Goal: Task Accomplishment & Management: Manage account settings

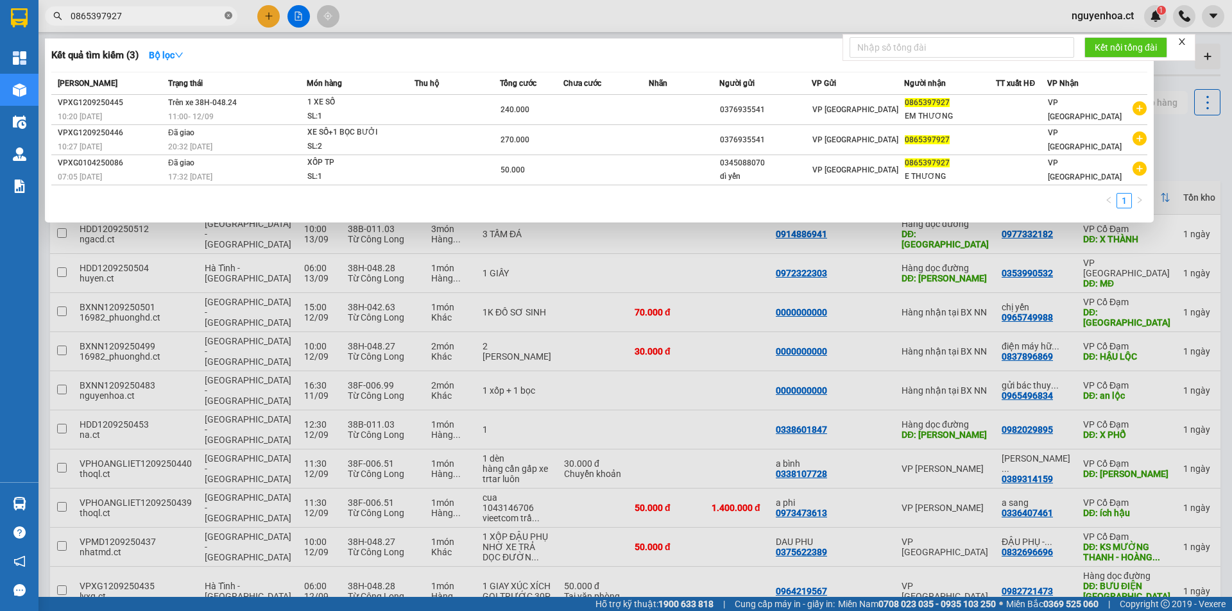
click at [228, 17] on icon "close-circle" at bounding box center [229, 16] width 8 height 8
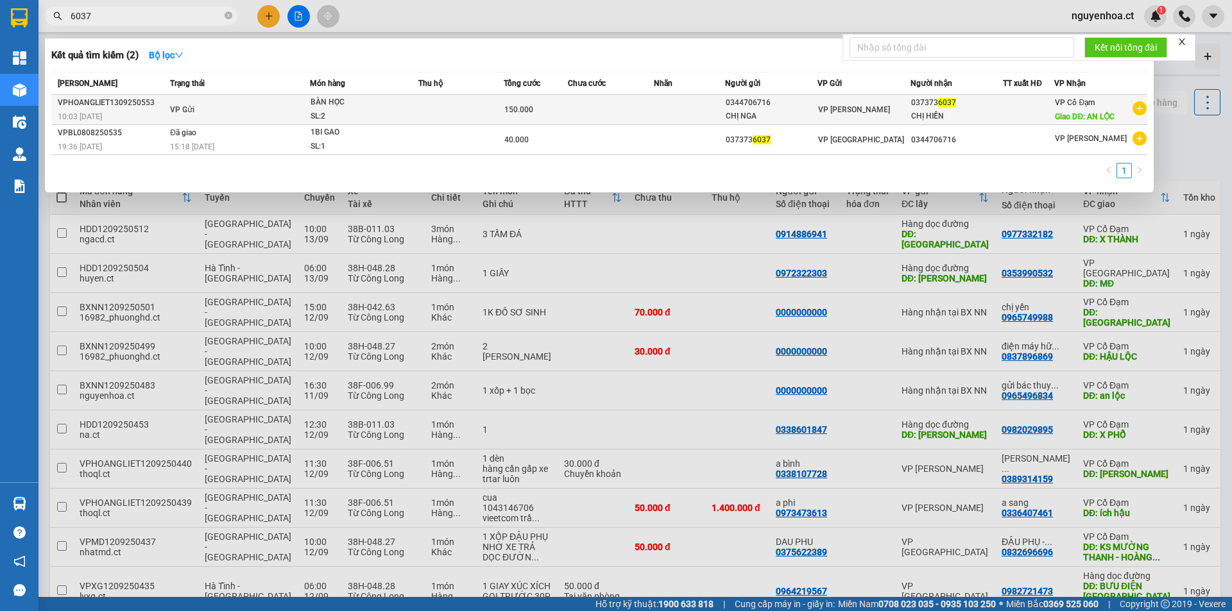
type input "6037"
click at [187, 109] on span "VP Gửi" at bounding box center [182, 109] width 24 height 9
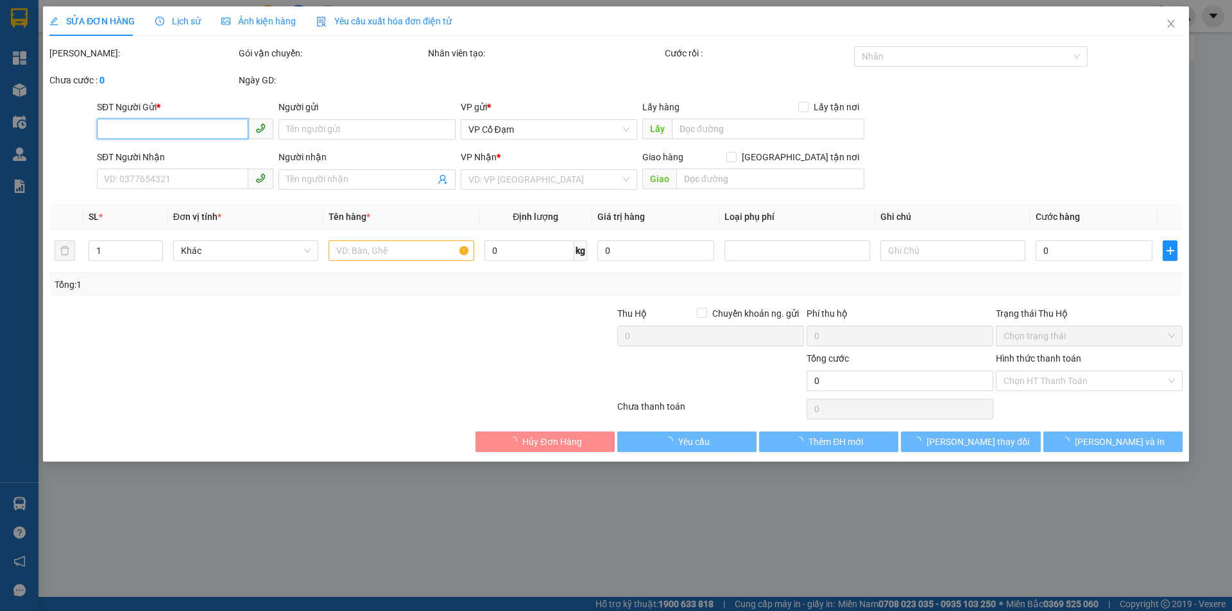
type input "0344706716"
type input "CHỊ NGA"
type input "0373736037"
type input "CHỊ HIỀN"
type input "AN LỘC"
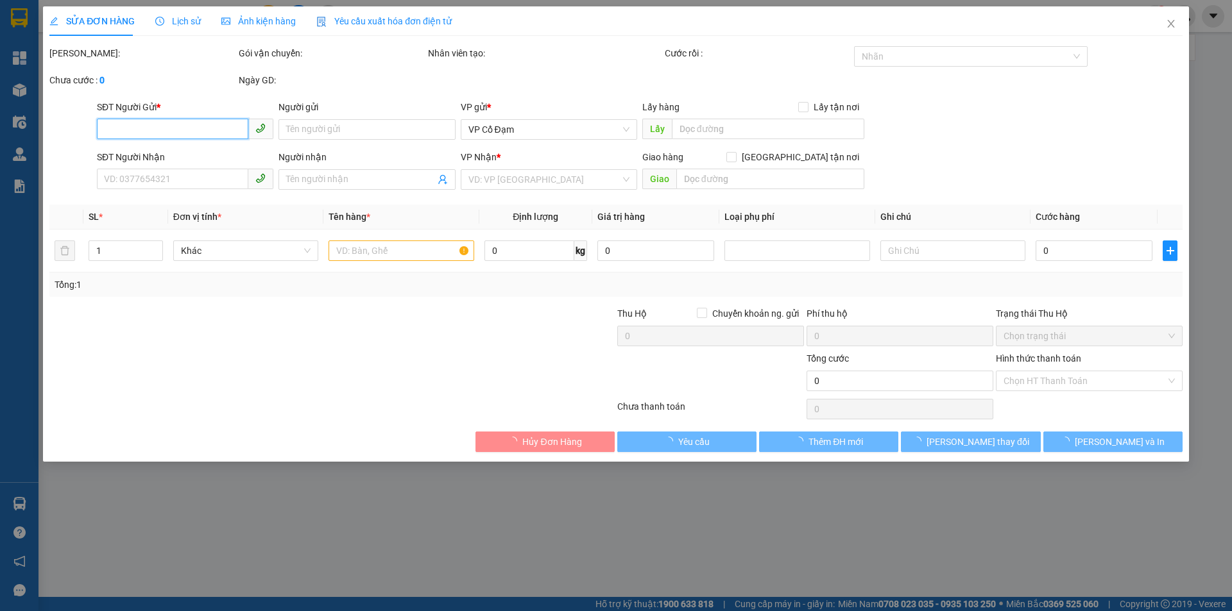
type input "150.000"
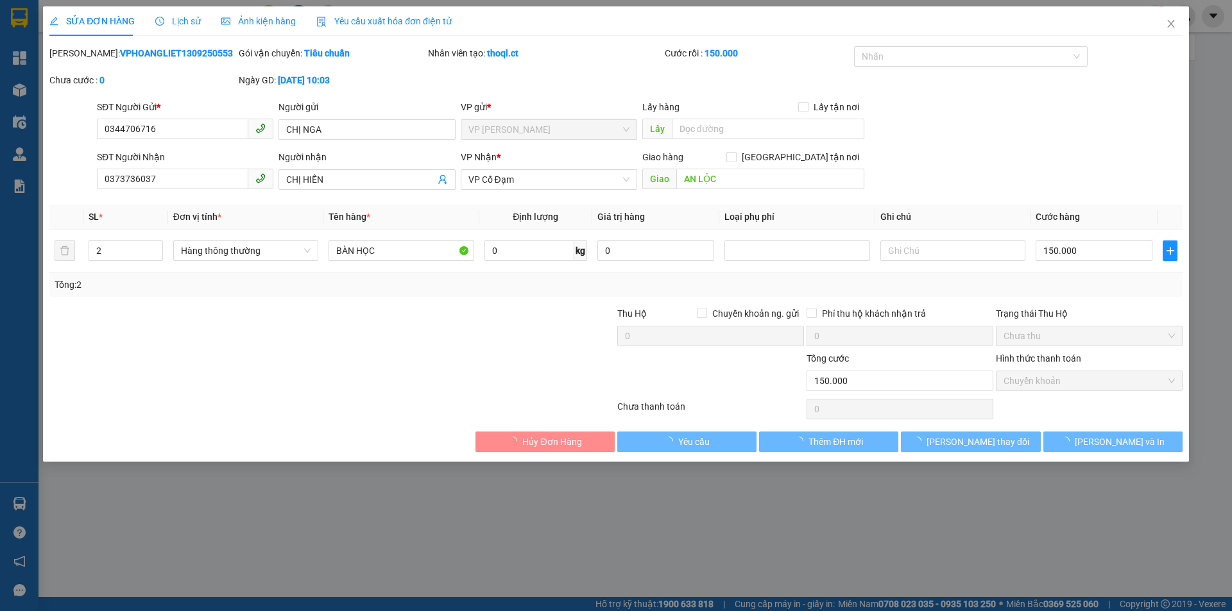
click at [191, 13] on div "Lịch sử" at bounding box center [178, 21] width 46 height 30
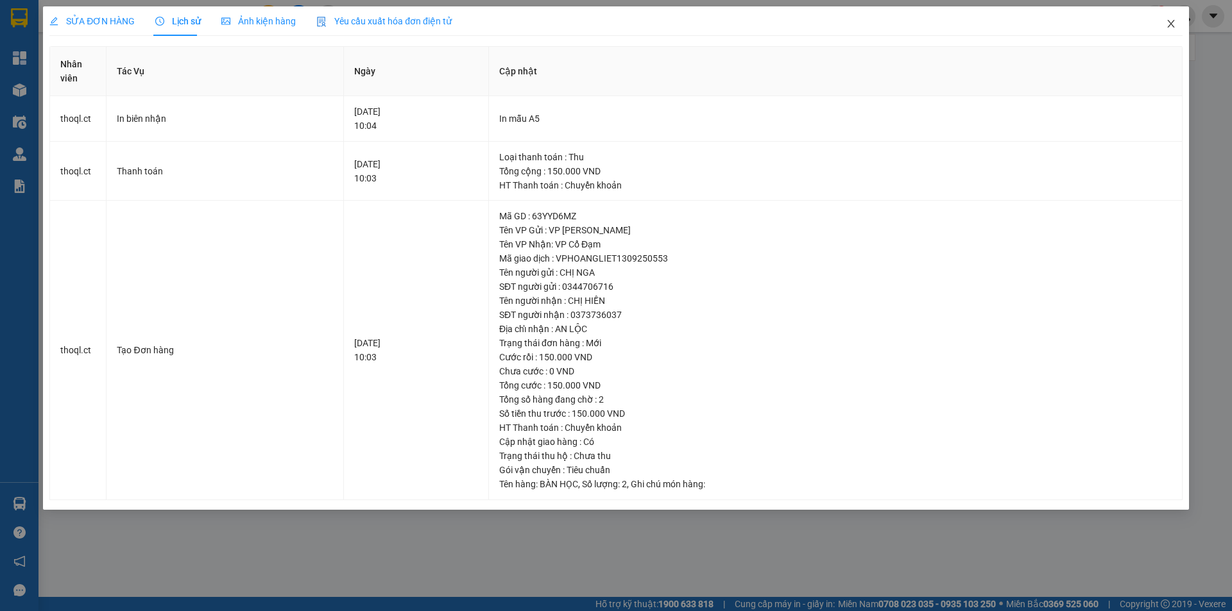
drag, startPoint x: 1173, startPoint y: 22, endPoint x: 164, endPoint y: 23, distance: 1008.4
click at [1173, 21] on icon "close" at bounding box center [1171, 24] width 10 height 10
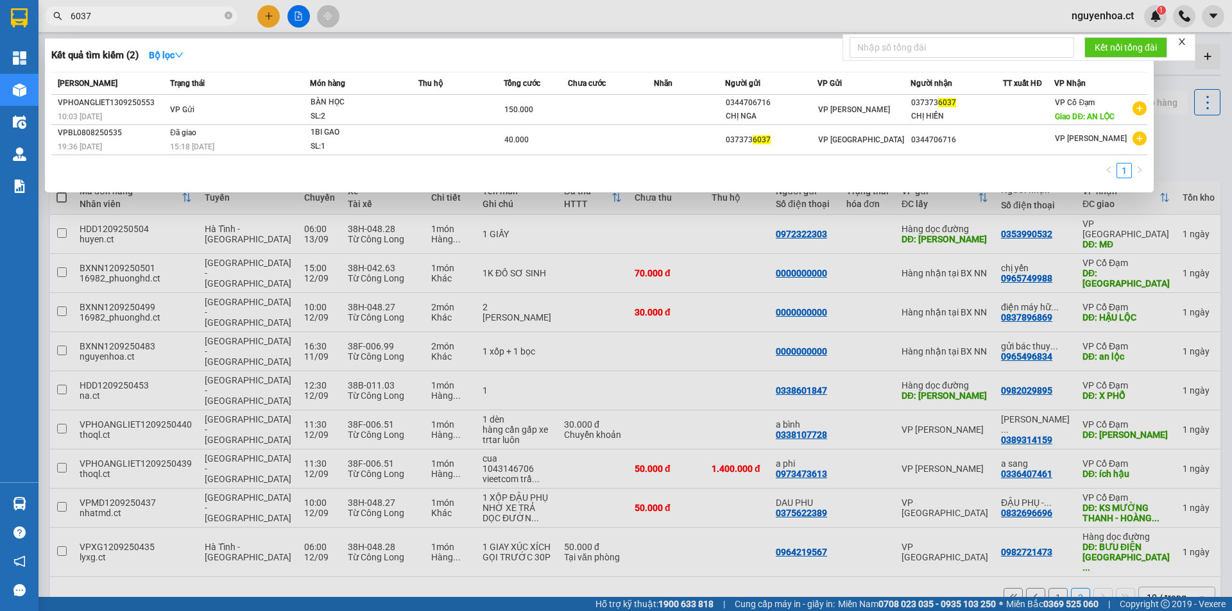
drag, startPoint x: 112, startPoint y: 15, endPoint x: 194, endPoint y: 22, distance: 83.1
click at [112, 15] on input "6037" at bounding box center [146, 16] width 151 height 14
click at [232, 13] on icon "close-circle" at bounding box center [229, 16] width 8 height 8
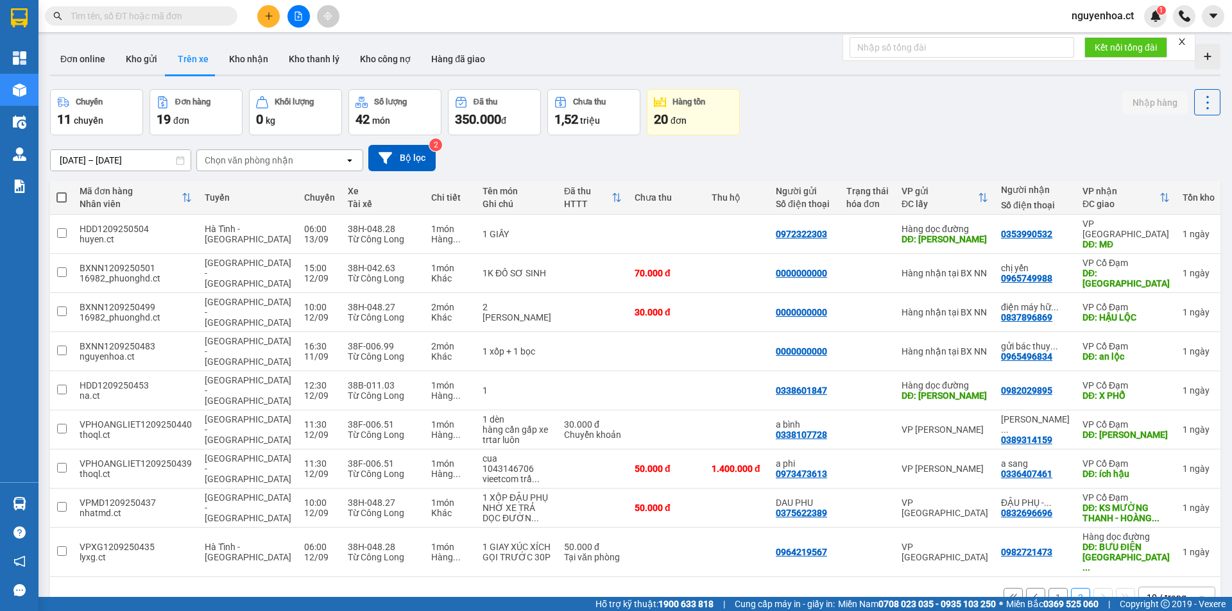
click at [157, 19] on input "text" at bounding box center [146, 16] width 151 height 14
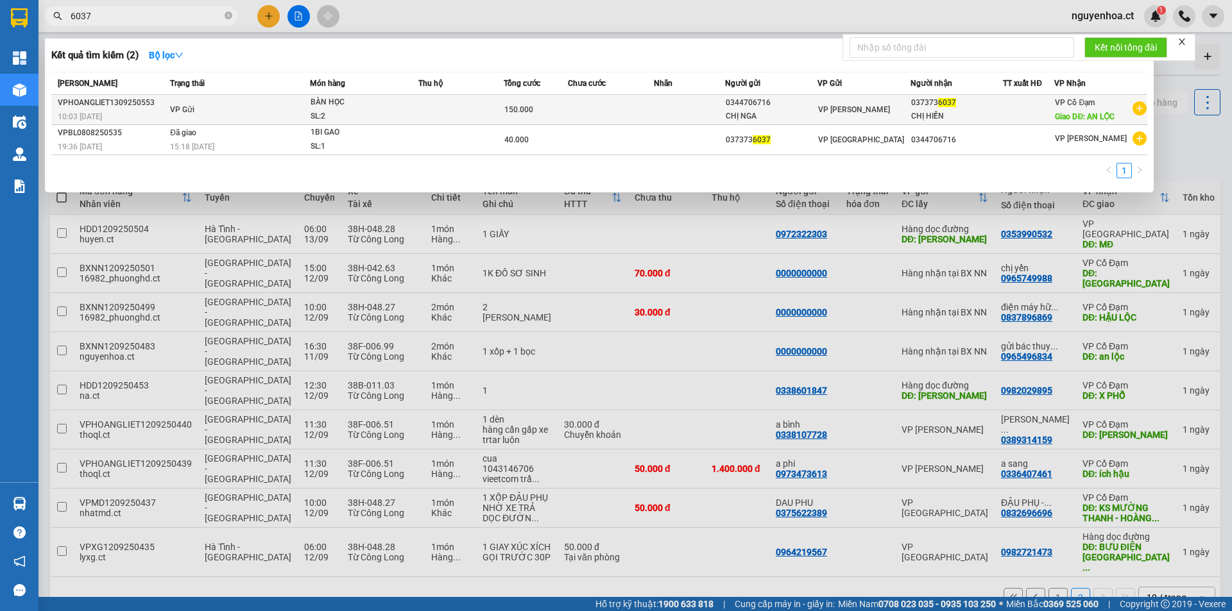
type input "6037"
click at [192, 108] on span "VP Gửi" at bounding box center [182, 109] width 24 height 9
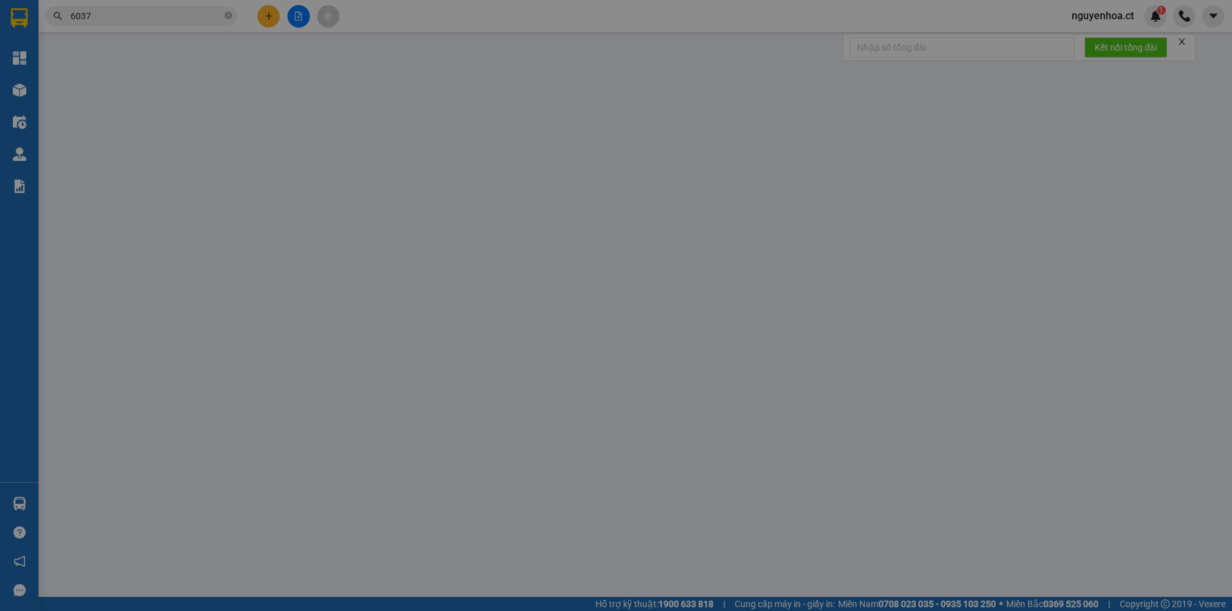
type input "0344706716"
type input "CHỊ NGA"
type input "0373736037"
type input "CHỊ HIỀN"
type input "AN LỘC"
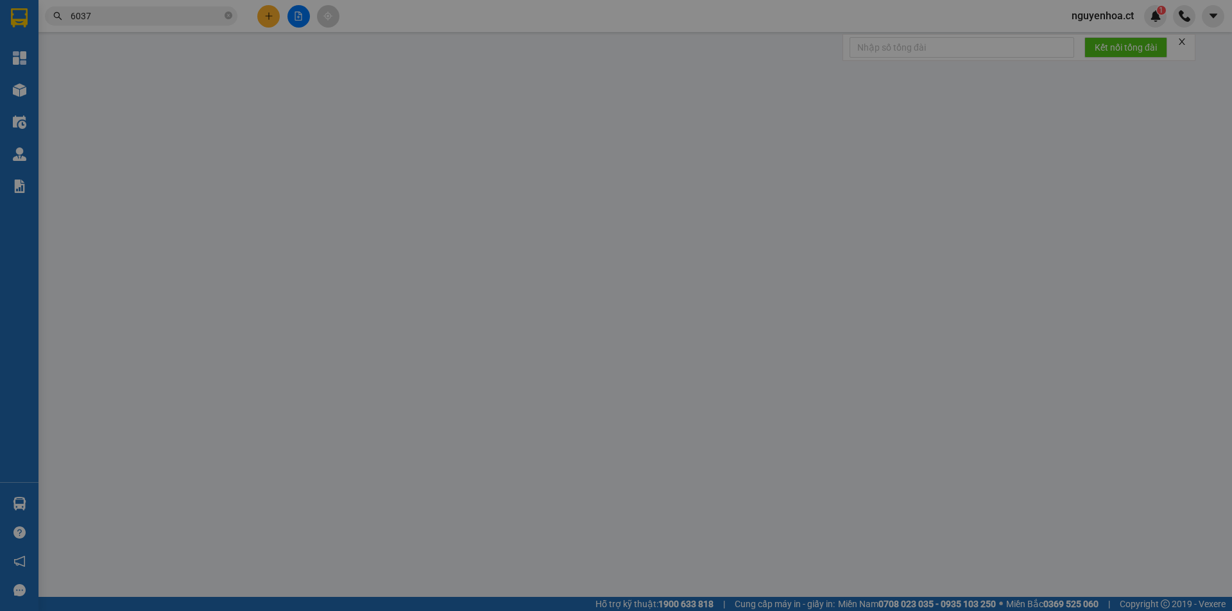
type input "150.000"
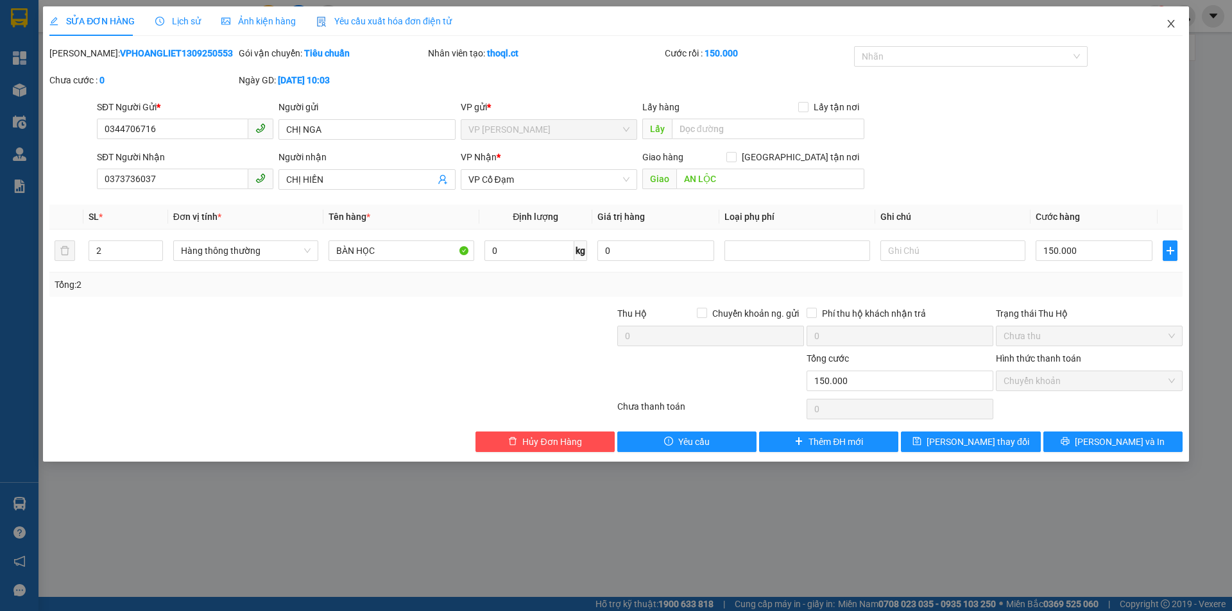
click at [1175, 22] on icon "close" at bounding box center [1171, 24] width 10 height 10
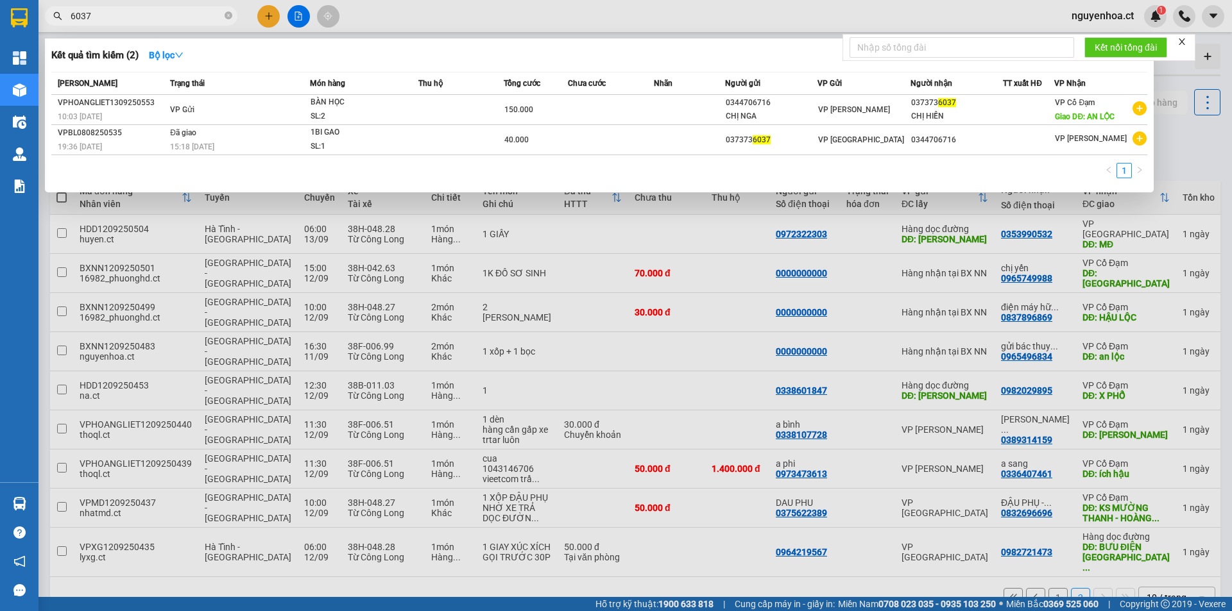
click at [171, 17] on input "6037" at bounding box center [146, 16] width 151 height 14
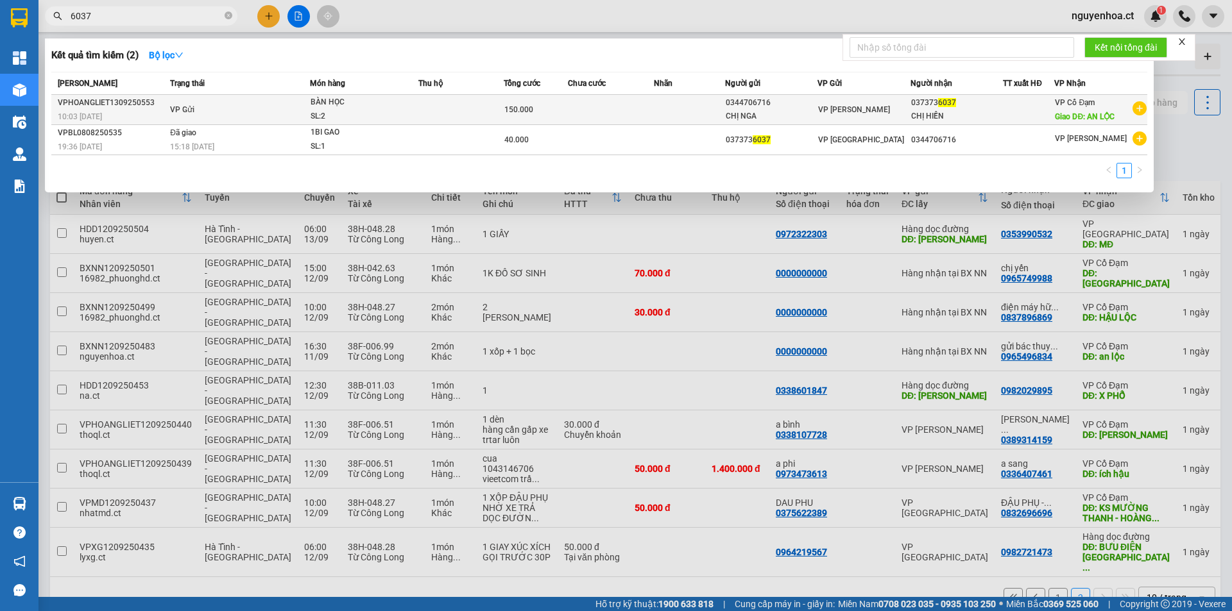
click at [145, 106] on div "VPHOANGLIET1309250553" at bounding box center [112, 102] width 108 height 13
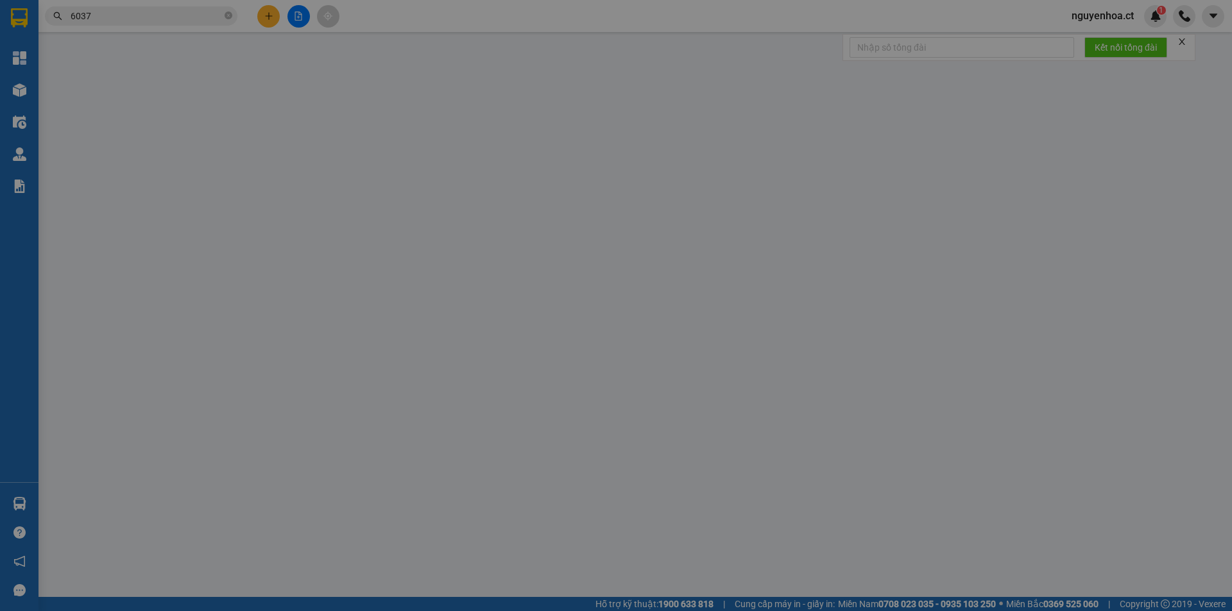
type input "0344706716"
type input "CHỊ NGA"
type input "0373736037"
type input "CHỊ HIỀN"
type input "AN LỘC"
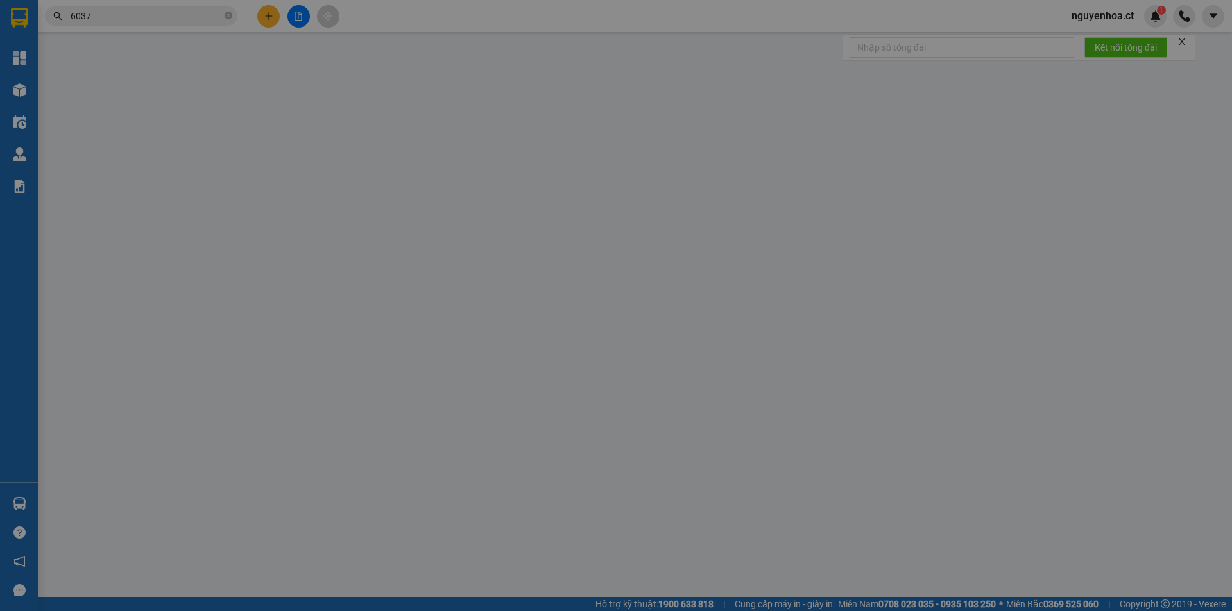
type input "150.000"
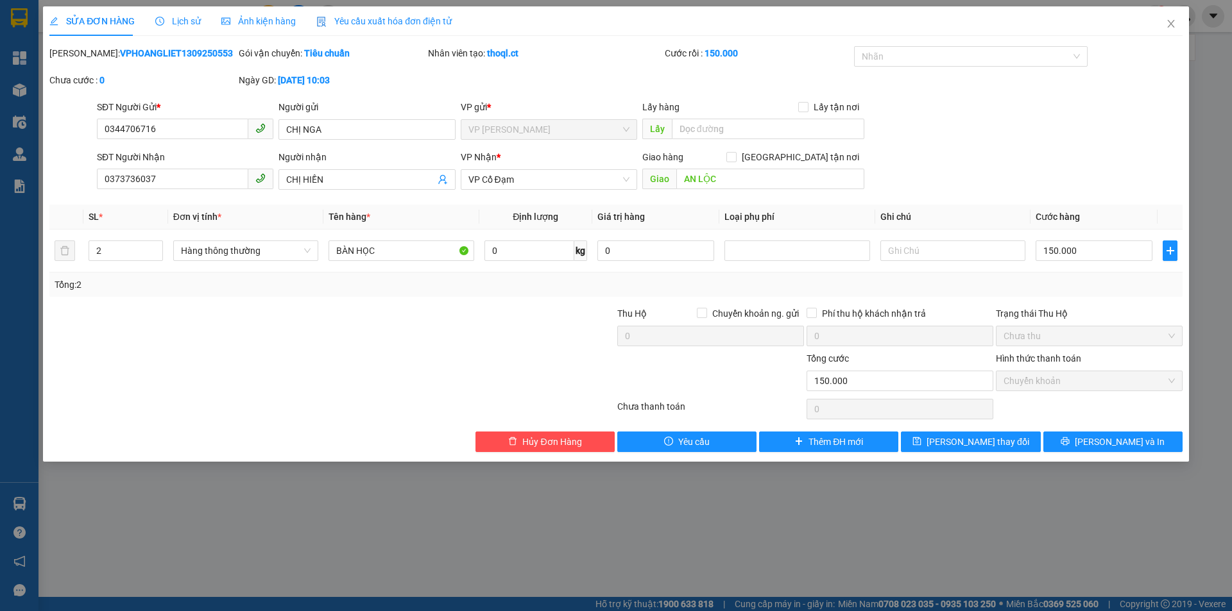
click at [169, 21] on span "Lịch sử" at bounding box center [178, 21] width 46 height 10
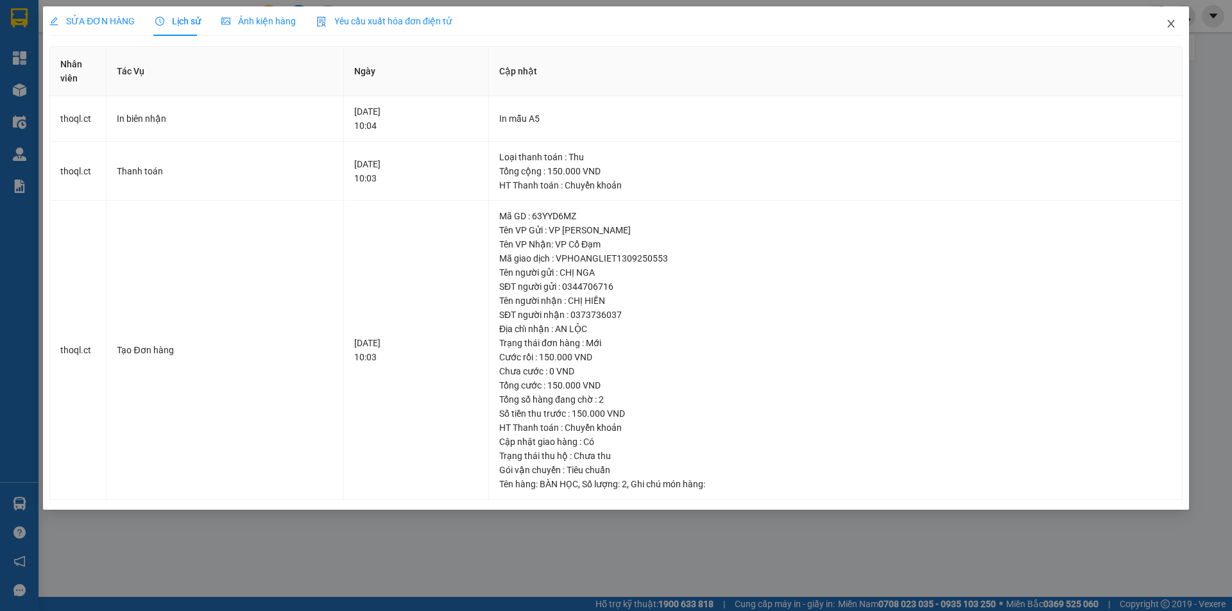
click at [1171, 24] on icon "close" at bounding box center [1170, 24] width 7 height 8
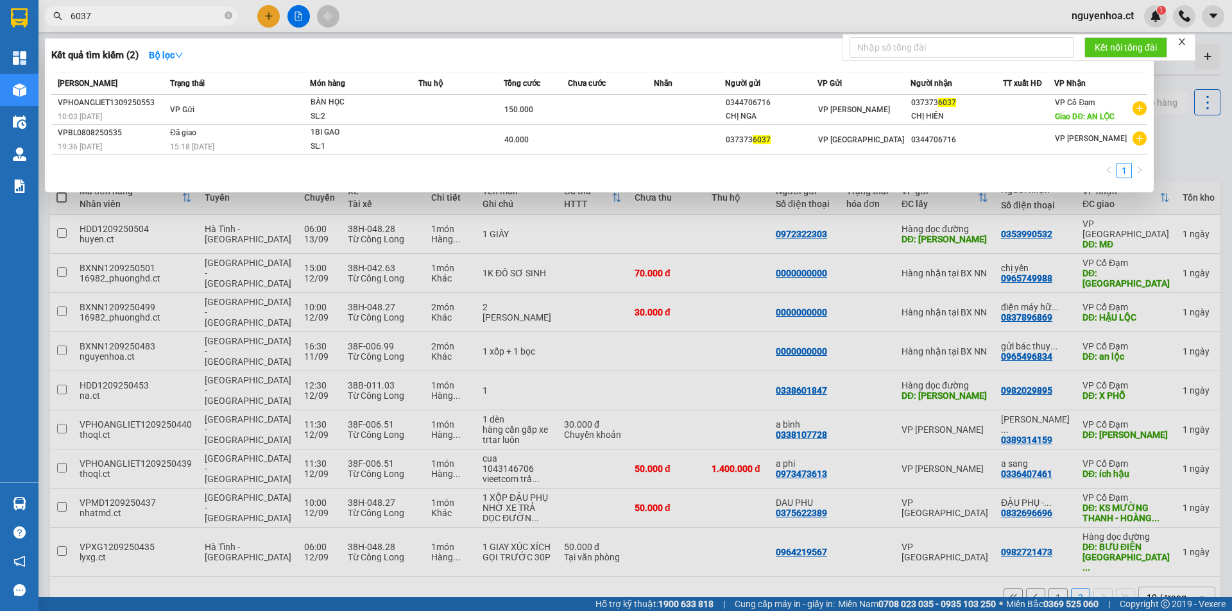
click at [147, 22] on input "6037" at bounding box center [146, 16] width 151 height 14
click at [214, 13] on input "6037" at bounding box center [146, 16] width 151 height 14
click at [230, 13] on icon "close-circle" at bounding box center [229, 16] width 8 height 8
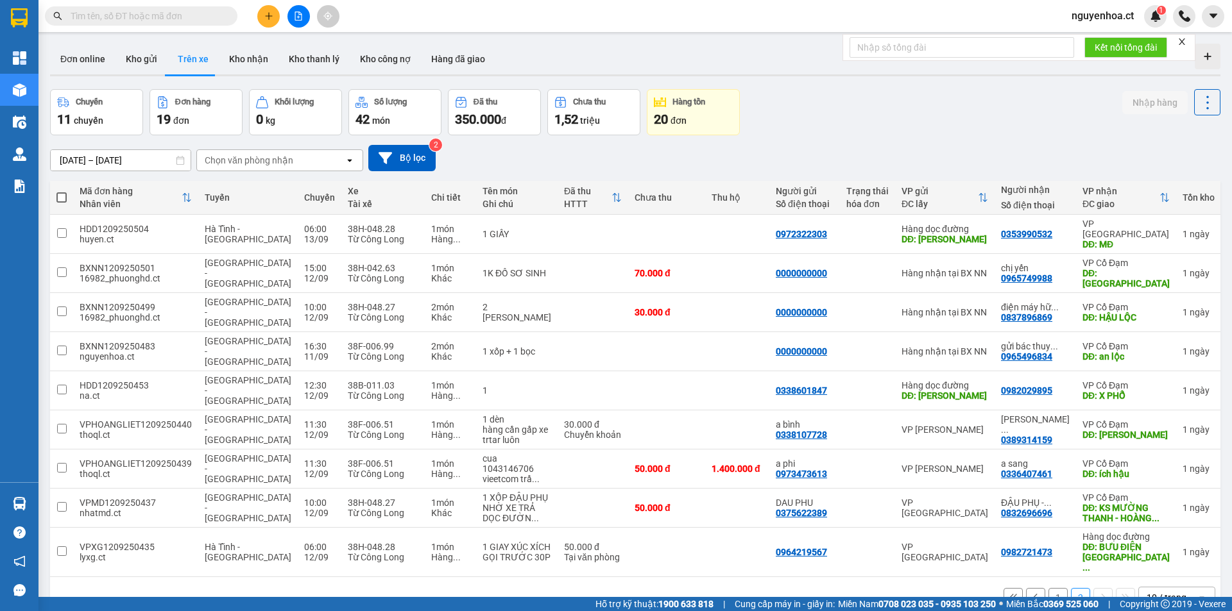
click at [196, 17] on input "text" at bounding box center [146, 16] width 151 height 14
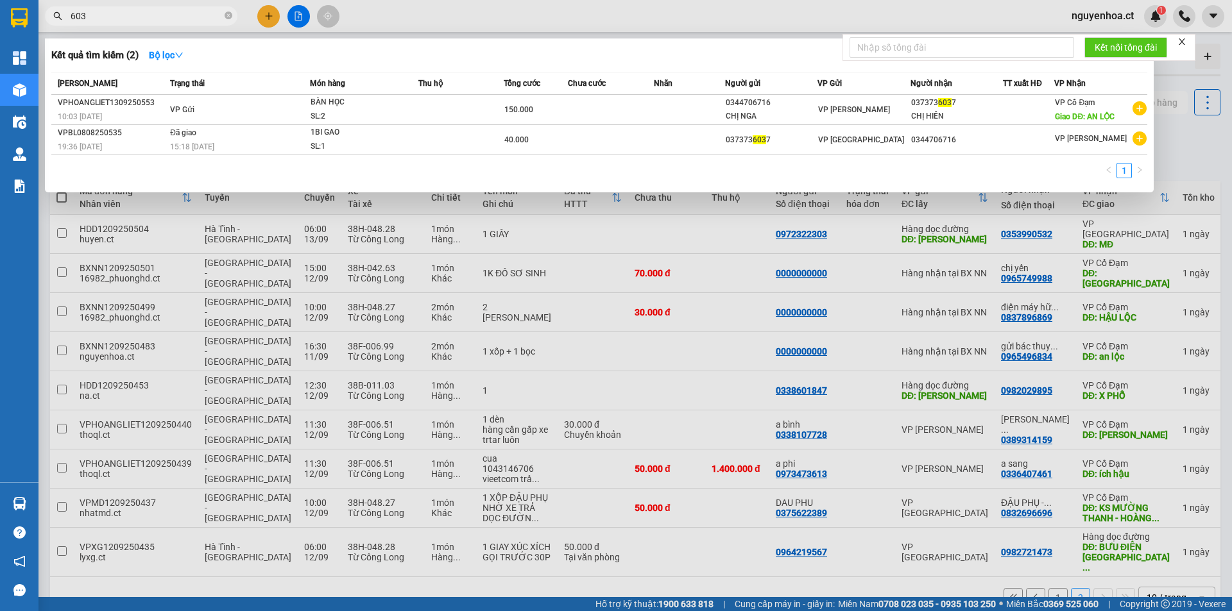
type input "6037"
click at [231, 13] on icon "close-circle" at bounding box center [229, 16] width 8 height 8
type input "6037"
click at [230, 16] on icon "close-circle" at bounding box center [229, 16] width 8 height 8
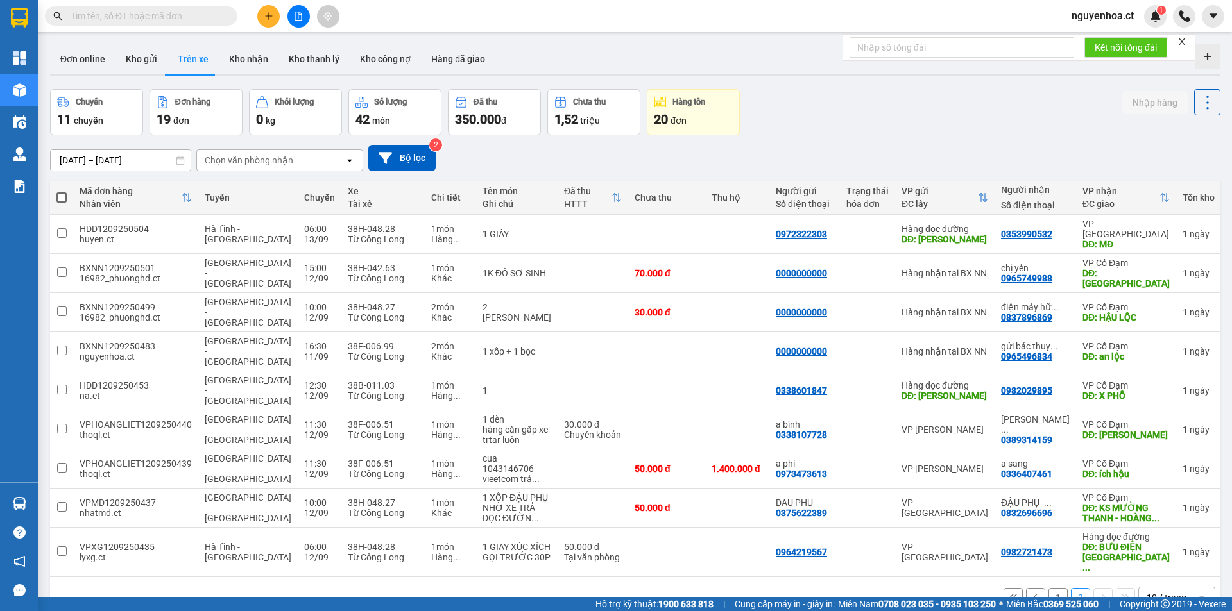
click at [214, 19] on input "text" at bounding box center [146, 16] width 151 height 14
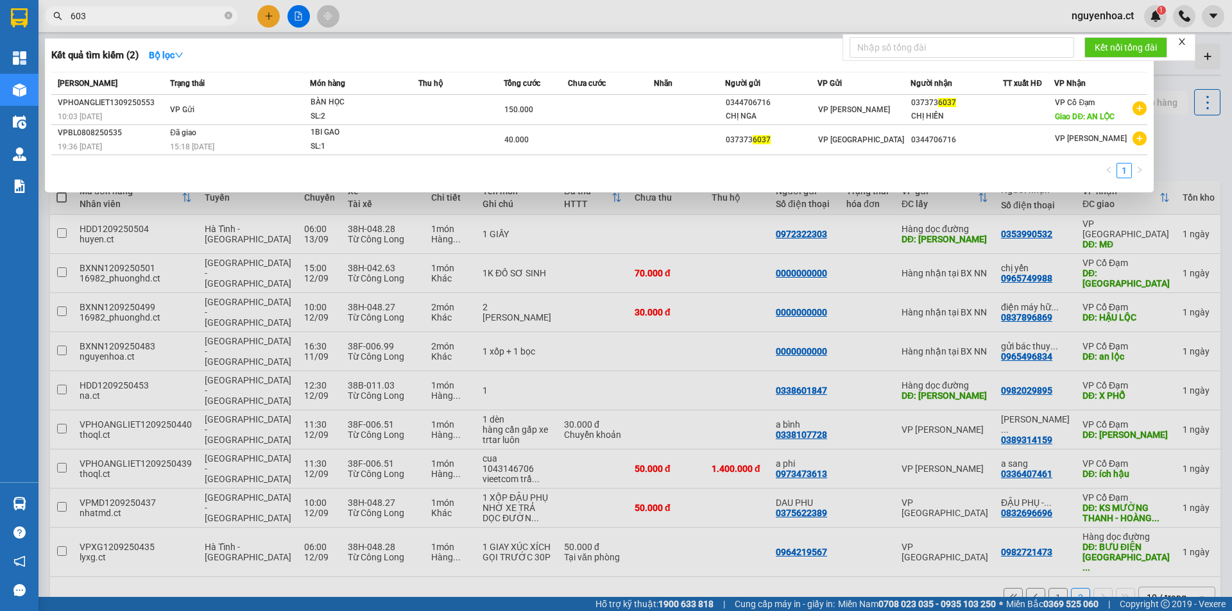
type input "6037"
click at [228, 12] on icon "close-circle" at bounding box center [229, 16] width 8 height 8
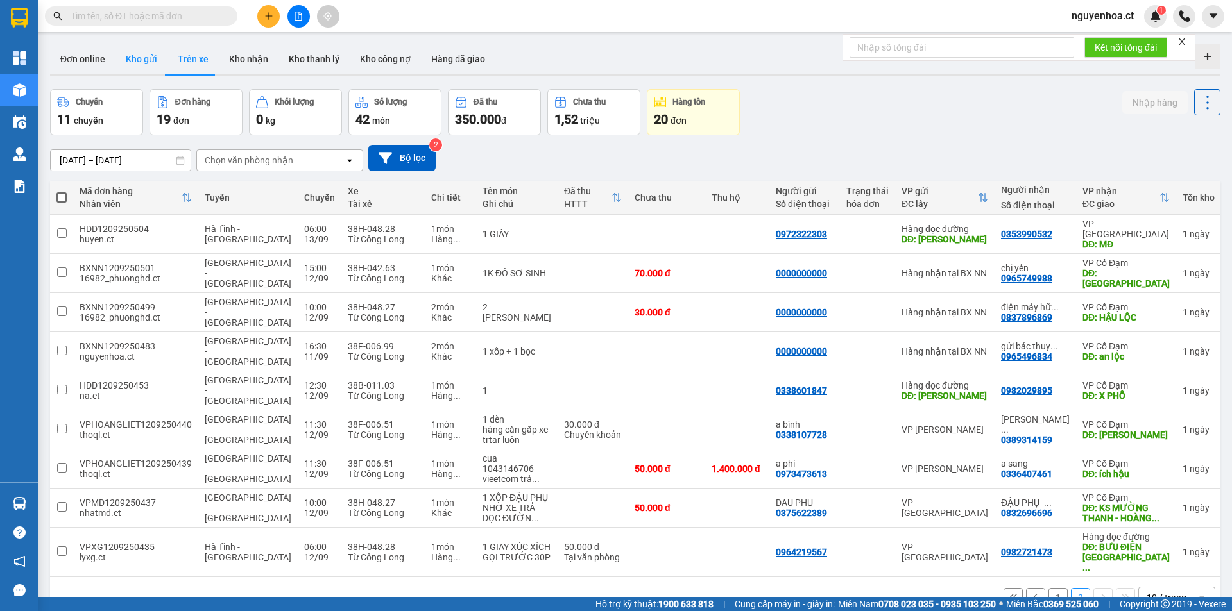
click at [141, 61] on button "Kho gửi" at bounding box center [141, 59] width 52 height 31
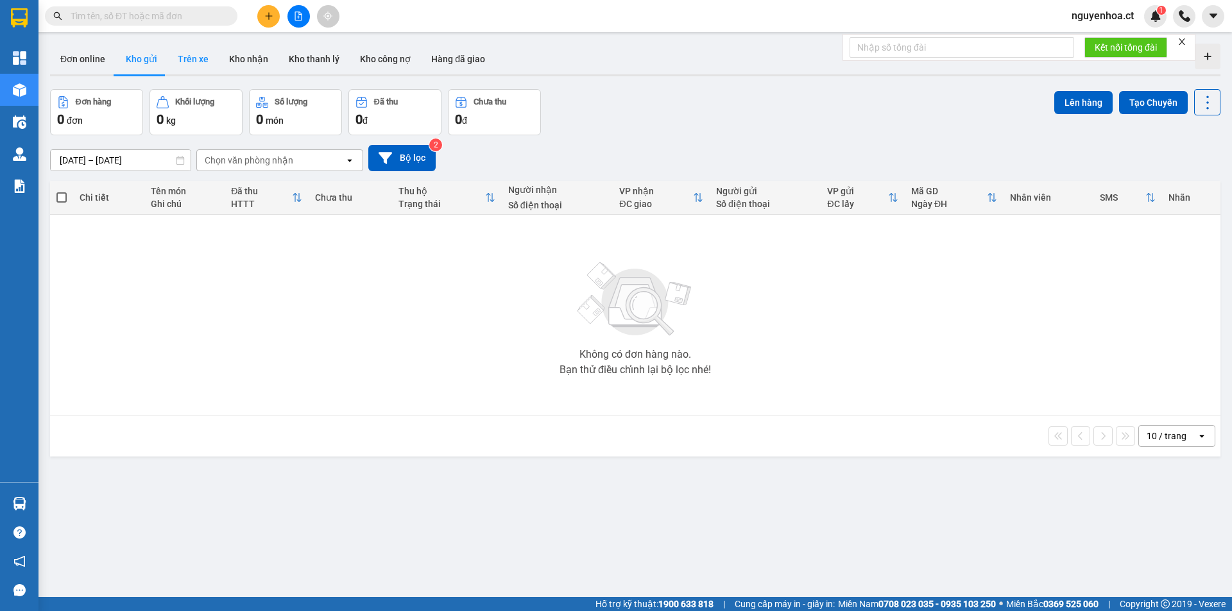
click at [198, 54] on button "Trên xe" at bounding box center [192, 59] width 51 height 31
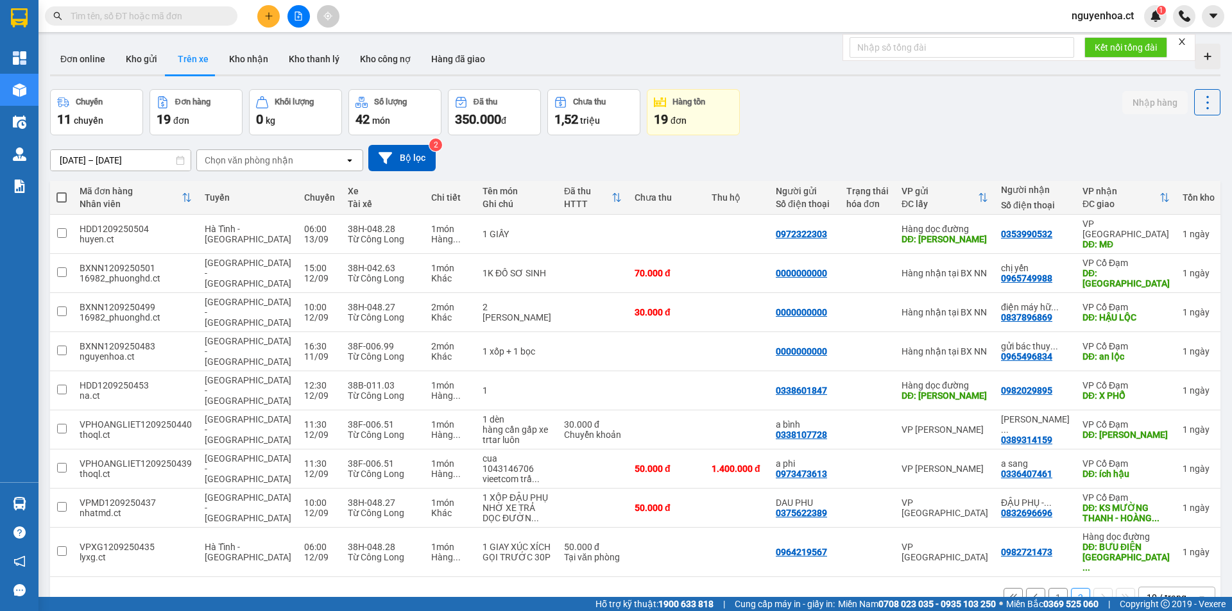
click at [153, 153] on input "[DATE] – [DATE]" at bounding box center [121, 160] width 140 height 21
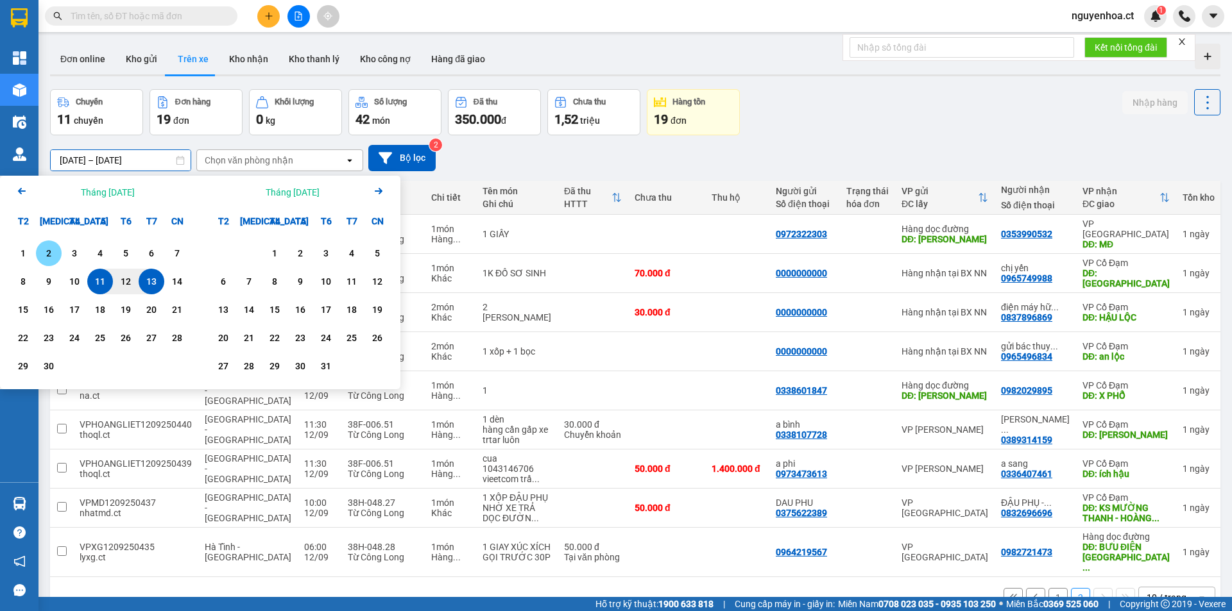
click at [37, 250] on div "2" at bounding box center [49, 254] width 26 height 26
click at [25, 250] on div "1" at bounding box center [23, 253] width 18 height 15
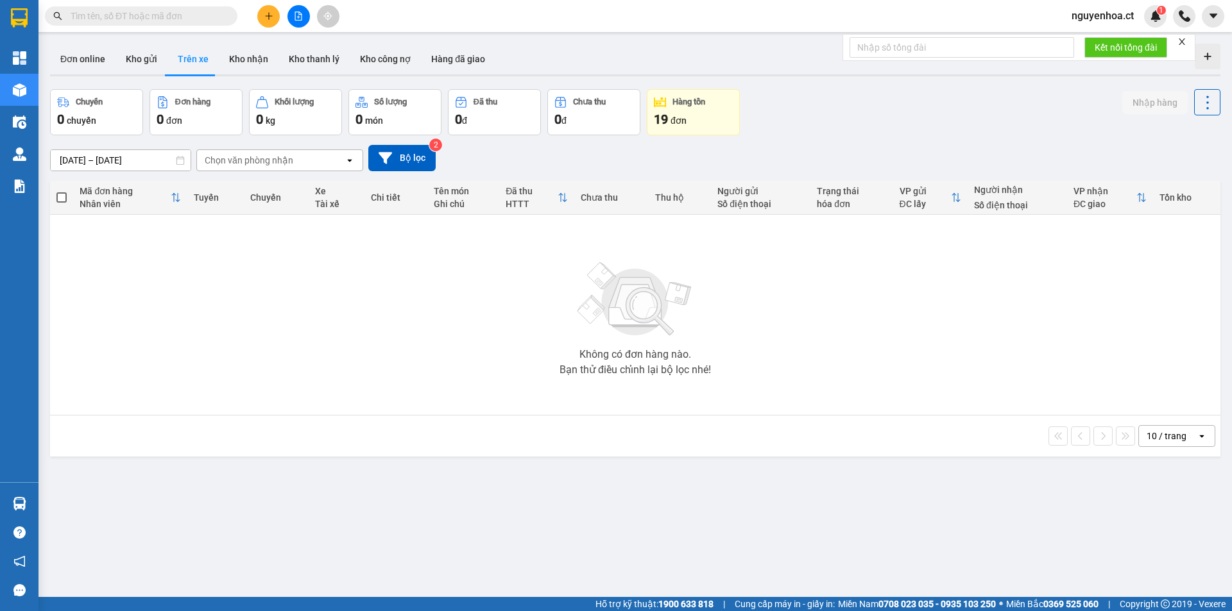
click at [142, 158] on input "[DATE] – [DATE]" at bounding box center [121, 160] width 140 height 21
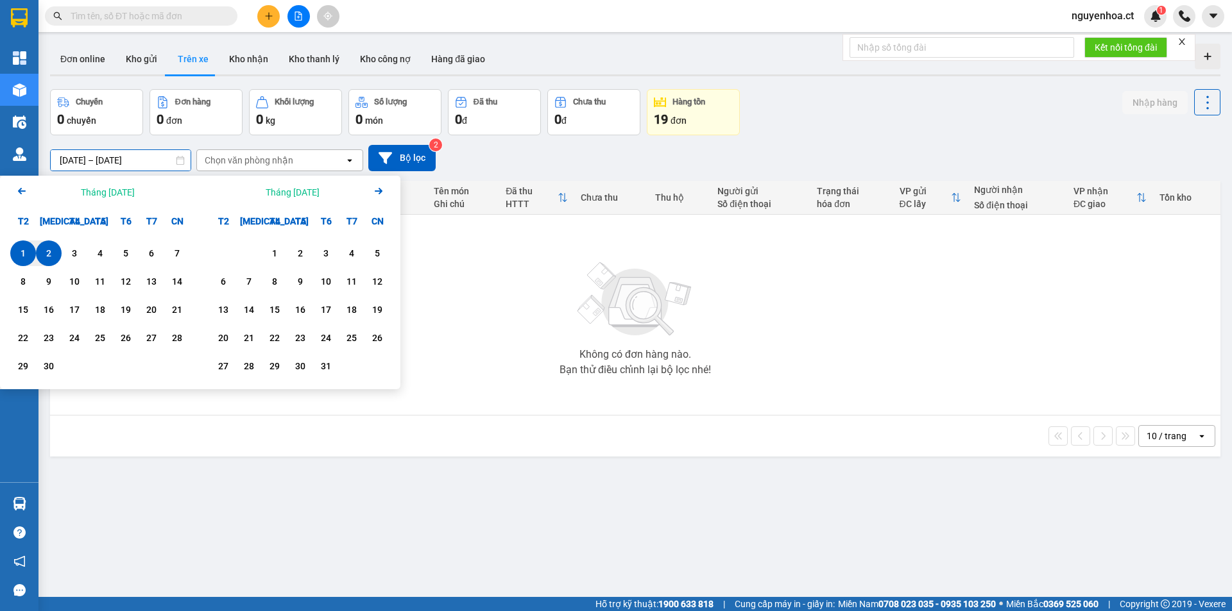
click at [28, 246] on div "1" at bounding box center [23, 253] width 18 height 15
click at [150, 280] on div "13" at bounding box center [151, 281] width 18 height 15
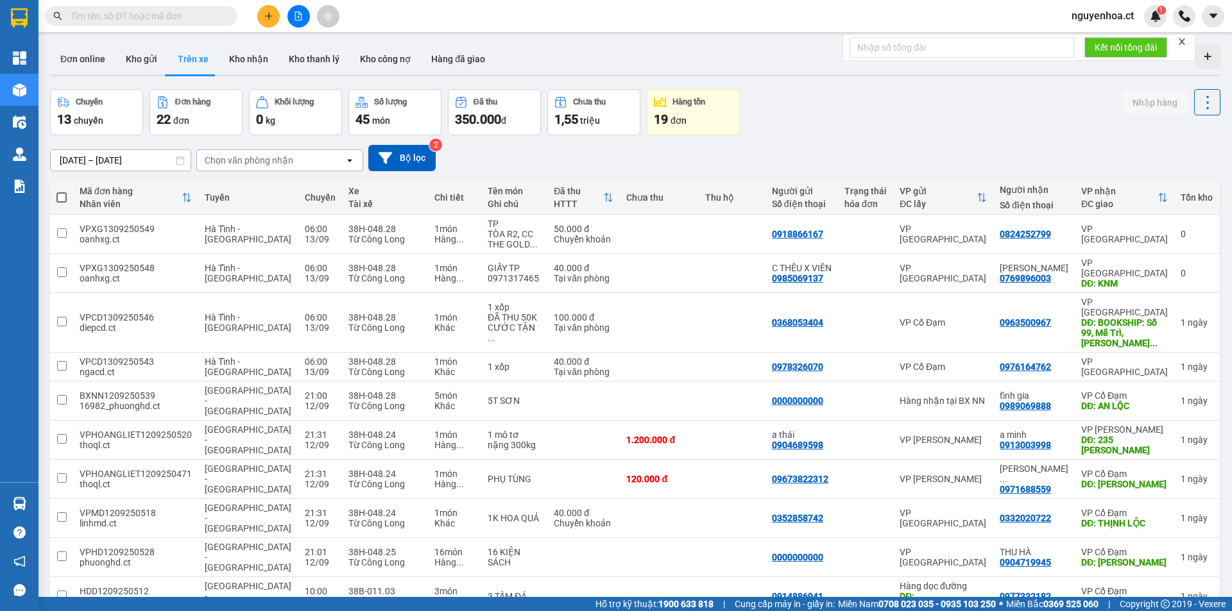
click at [135, 156] on input "[DATE] – [DATE]" at bounding box center [121, 160] width 140 height 21
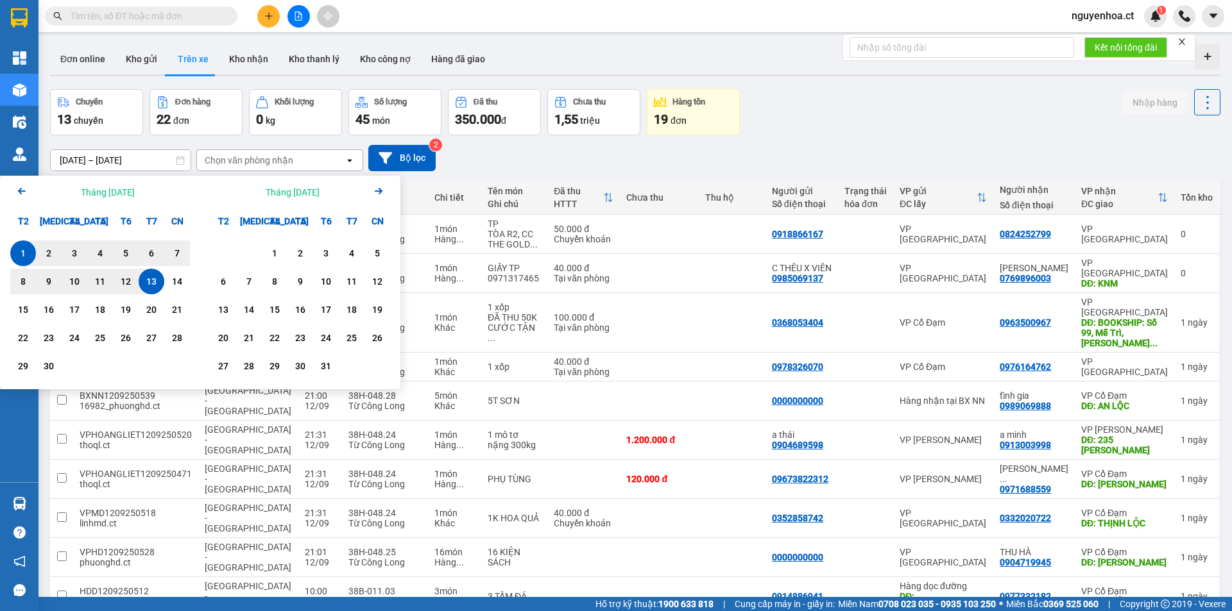
click at [28, 251] on div "1" at bounding box center [23, 253] width 18 height 15
click at [150, 280] on div "13" at bounding box center [151, 281] width 18 height 15
type input "[DATE] – [DATE]"
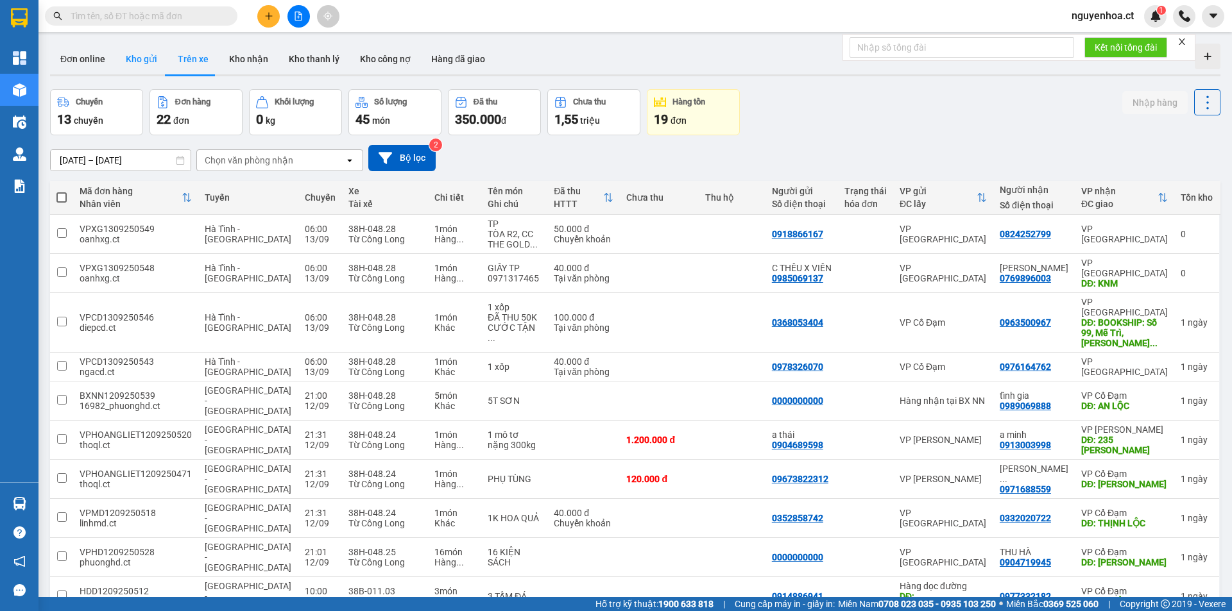
click at [146, 57] on button "Kho gửi" at bounding box center [141, 59] width 52 height 31
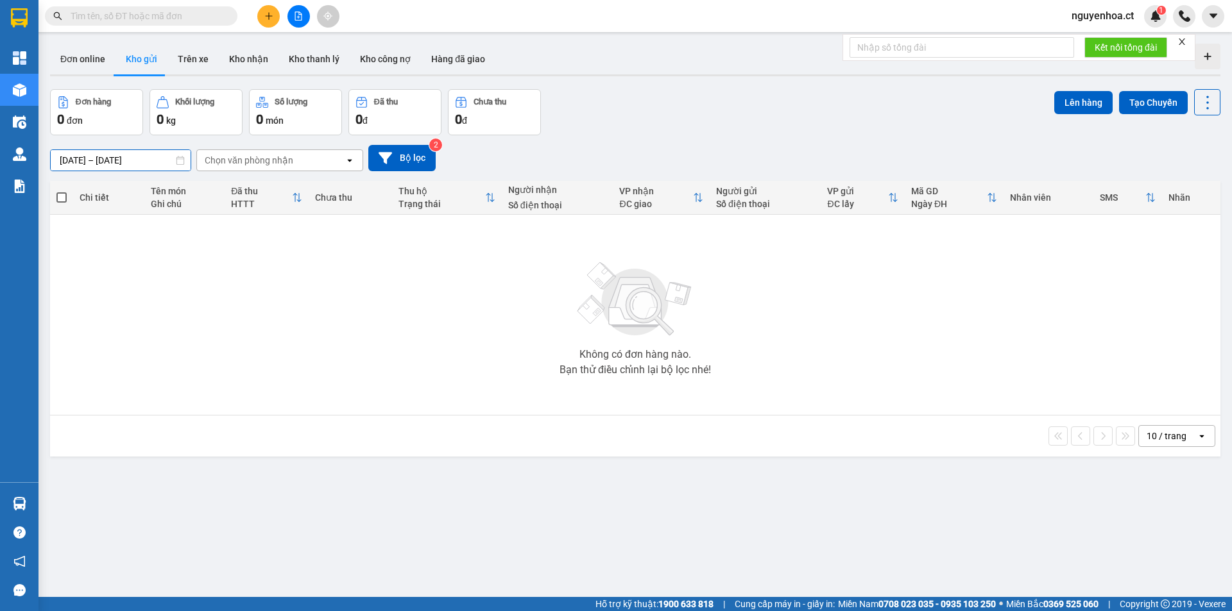
click at [140, 161] on input "[DATE] – [DATE]" at bounding box center [121, 160] width 140 height 21
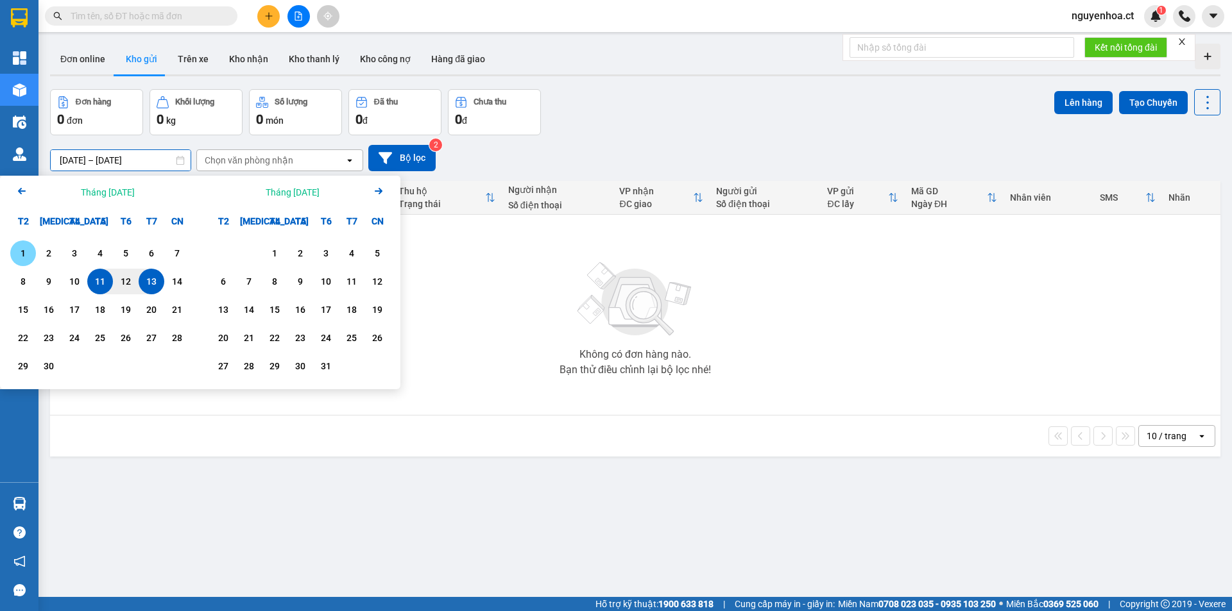
click at [19, 250] on div "1" at bounding box center [23, 253] width 18 height 15
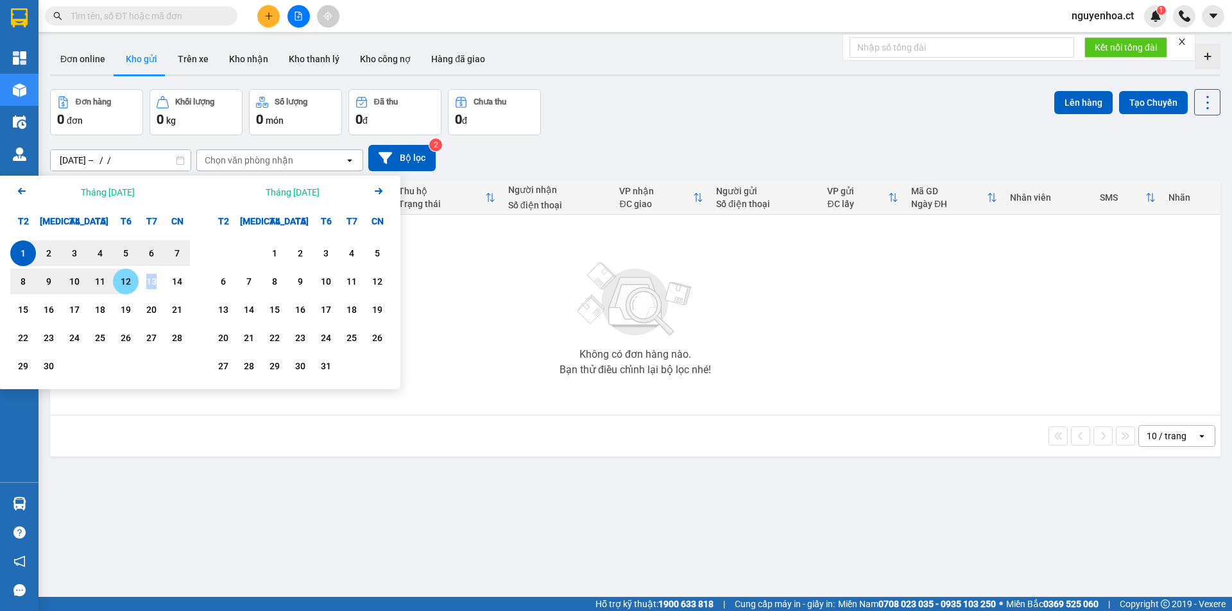
click at [142, 276] on div "13" at bounding box center [152, 282] width 26 height 26
type input "[DATE] – [DATE]"
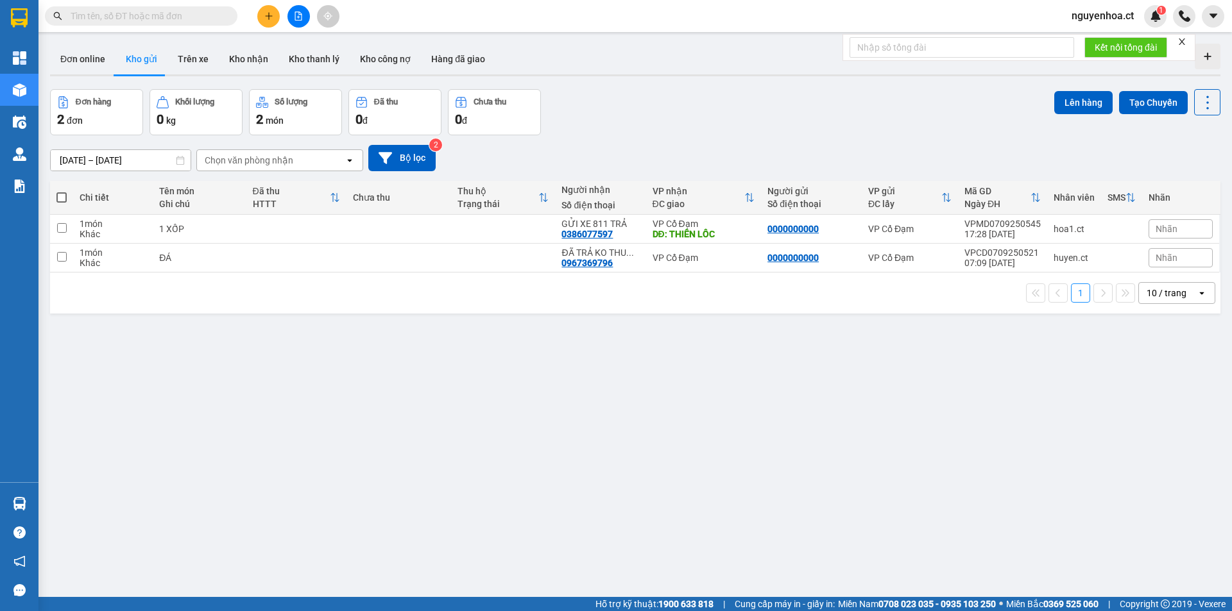
click at [313, 162] on div "Chọn văn phòng nhận" at bounding box center [271, 160] width 148 height 21
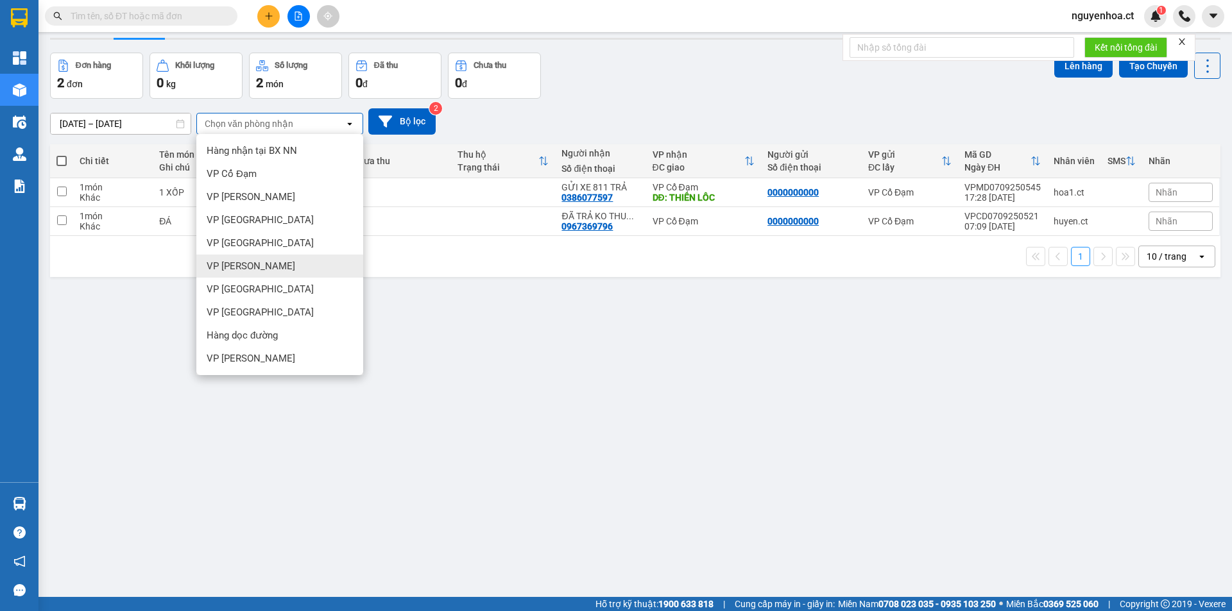
scroll to position [59, 0]
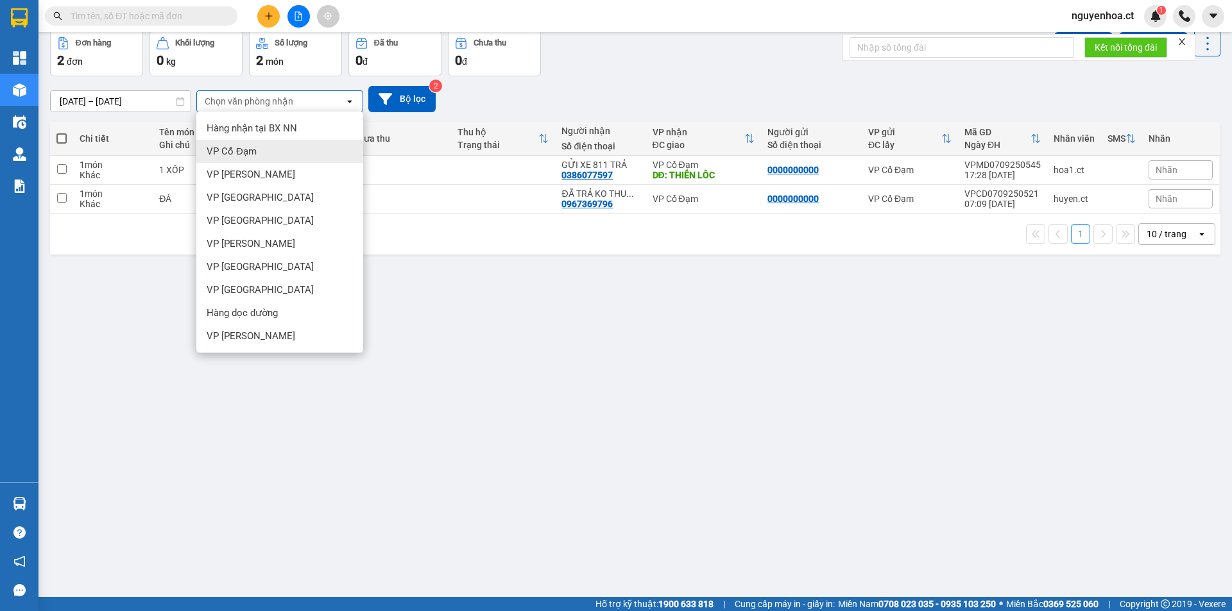
click at [273, 151] on div "VP Cổ Đạm" at bounding box center [279, 151] width 167 height 23
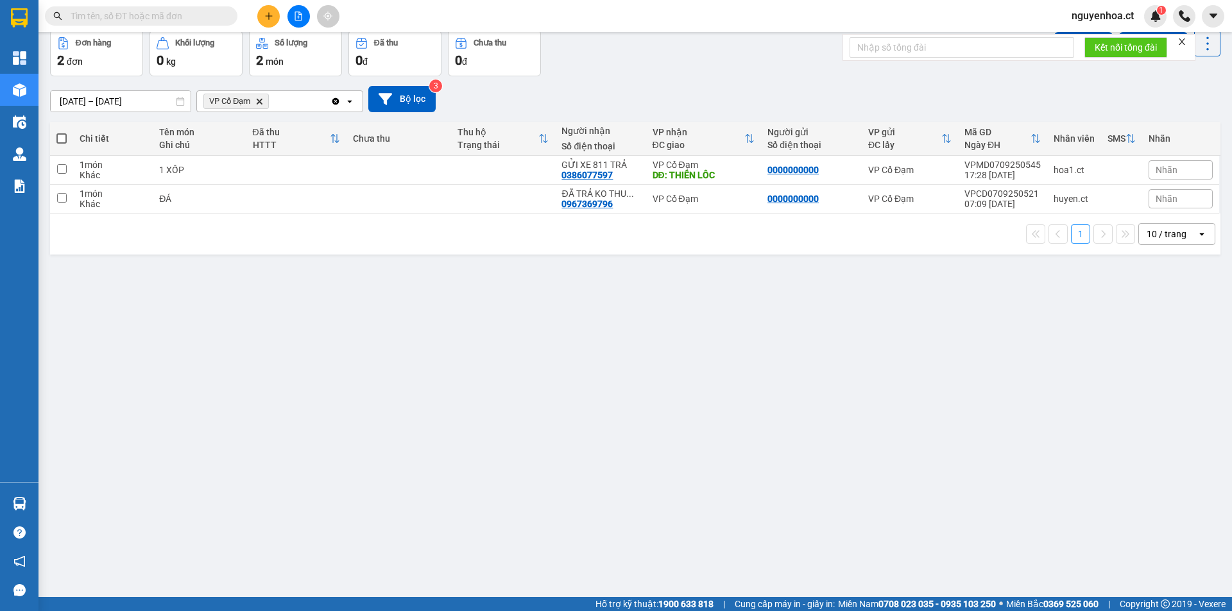
scroll to position [0, 0]
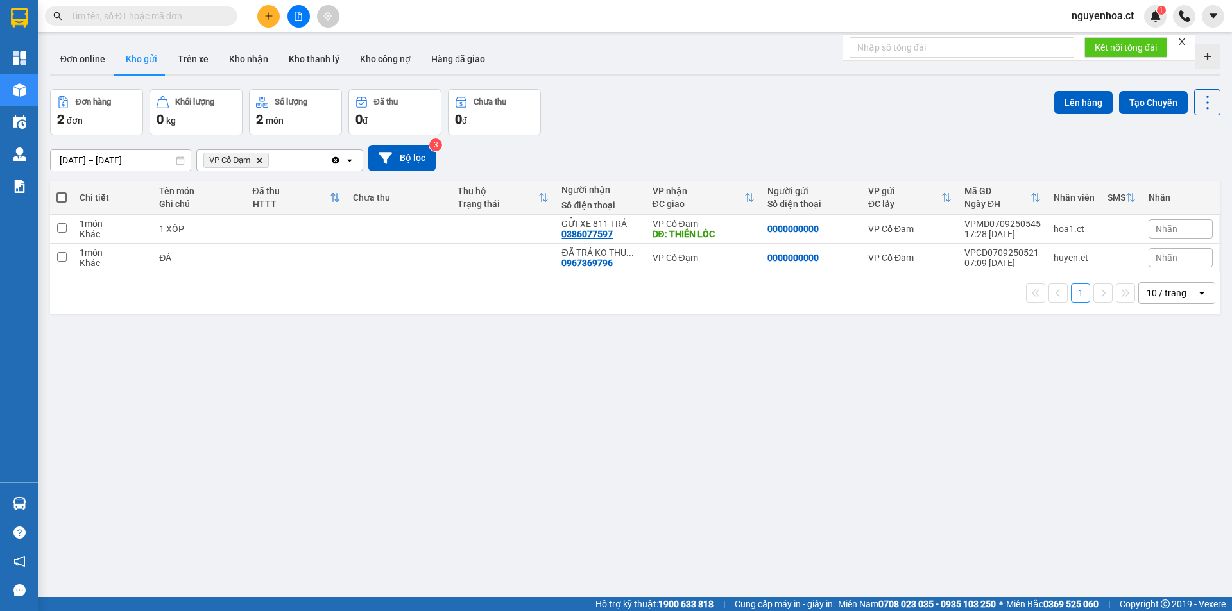
click at [199, 12] on input "text" at bounding box center [146, 16] width 151 height 14
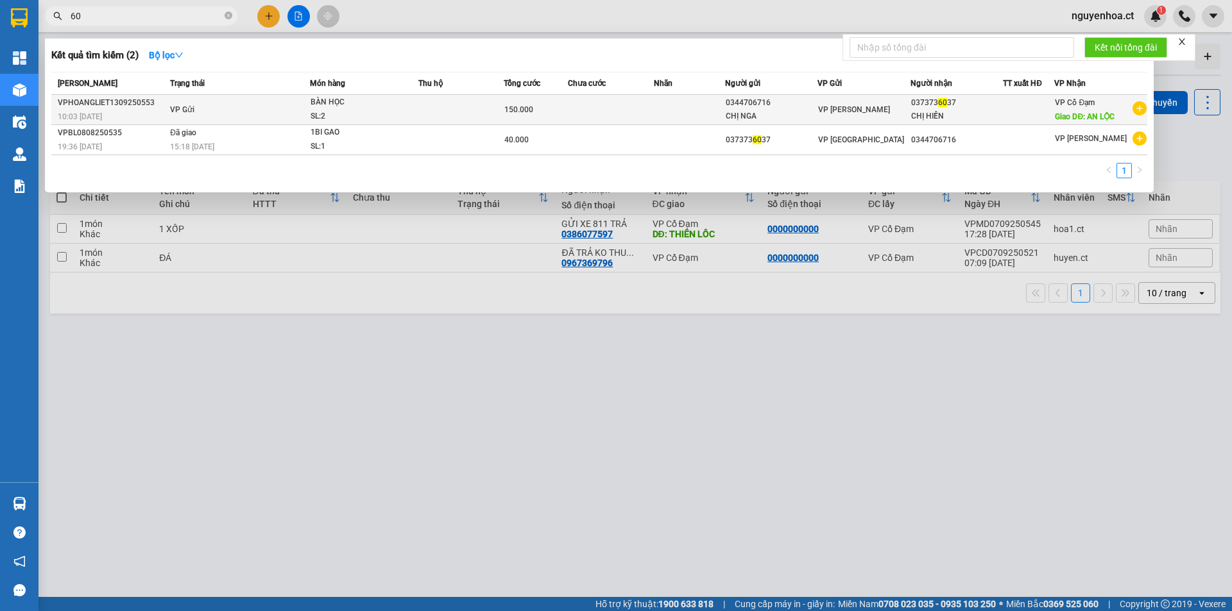
type input "60"
click at [201, 105] on td "VP Gửi" at bounding box center [238, 110] width 142 height 30
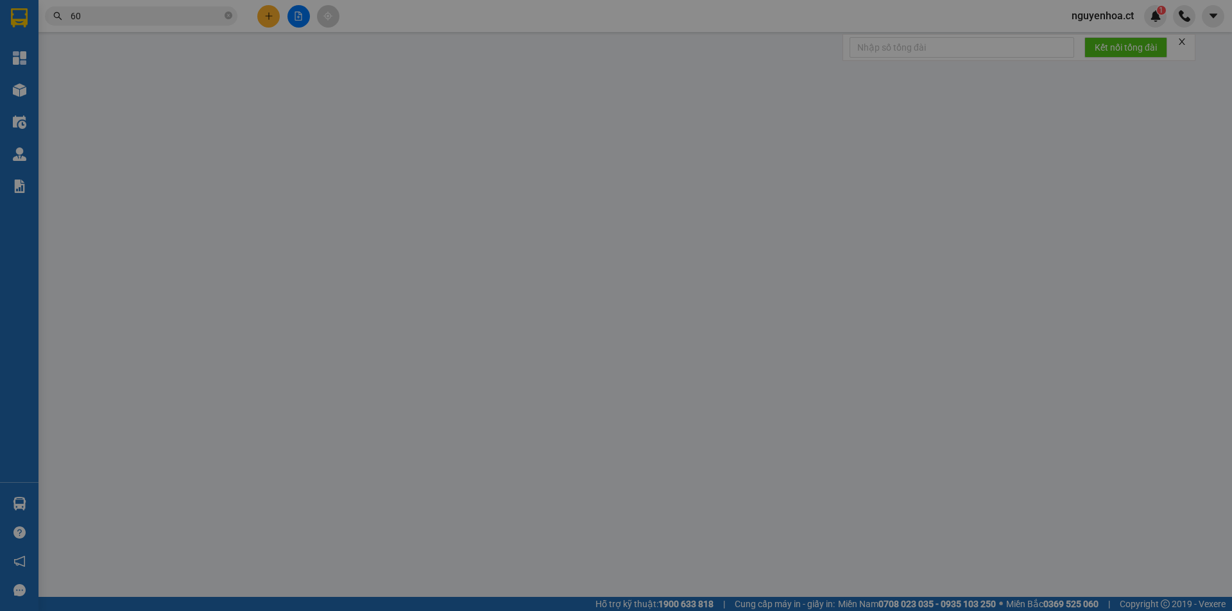
type input "0344706716"
type input "CHỊ NGA"
type input "0373736037"
type input "CHỊ HIỀN"
type input "AN LỘC"
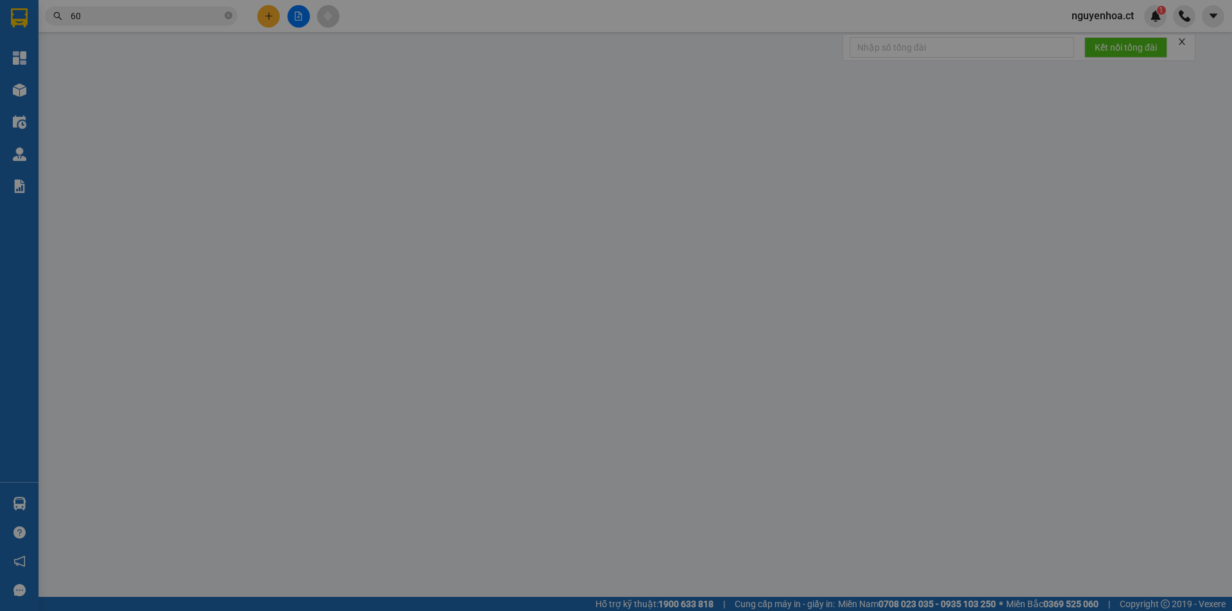
type input "150.000"
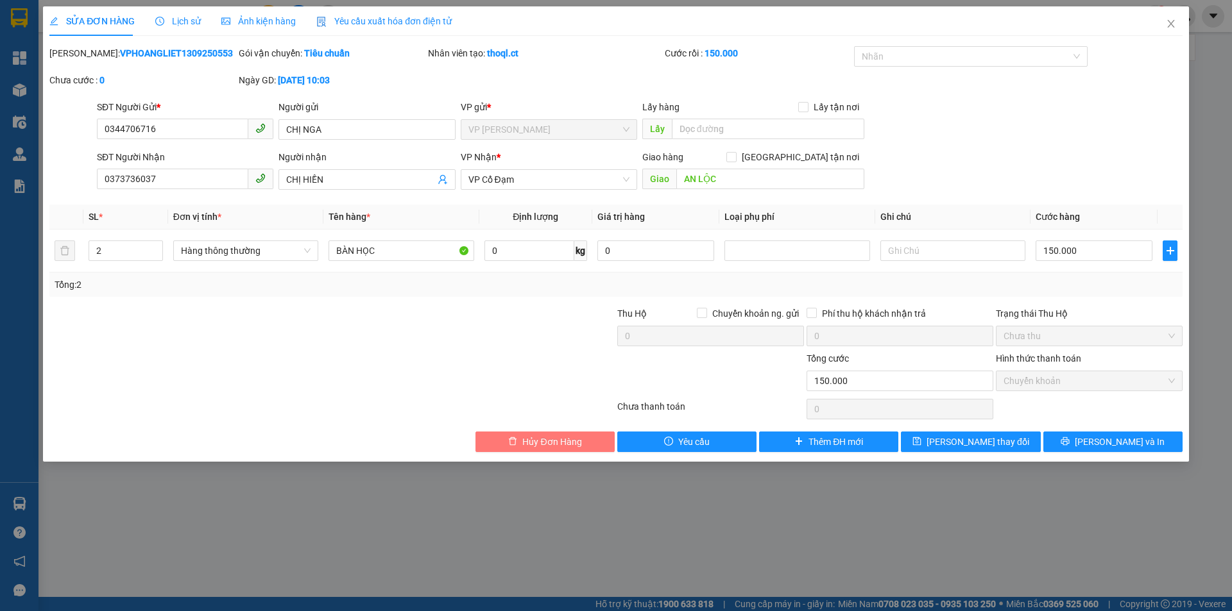
click at [534, 436] on span "Hủy Đơn Hàng" at bounding box center [551, 442] width 59 height 14
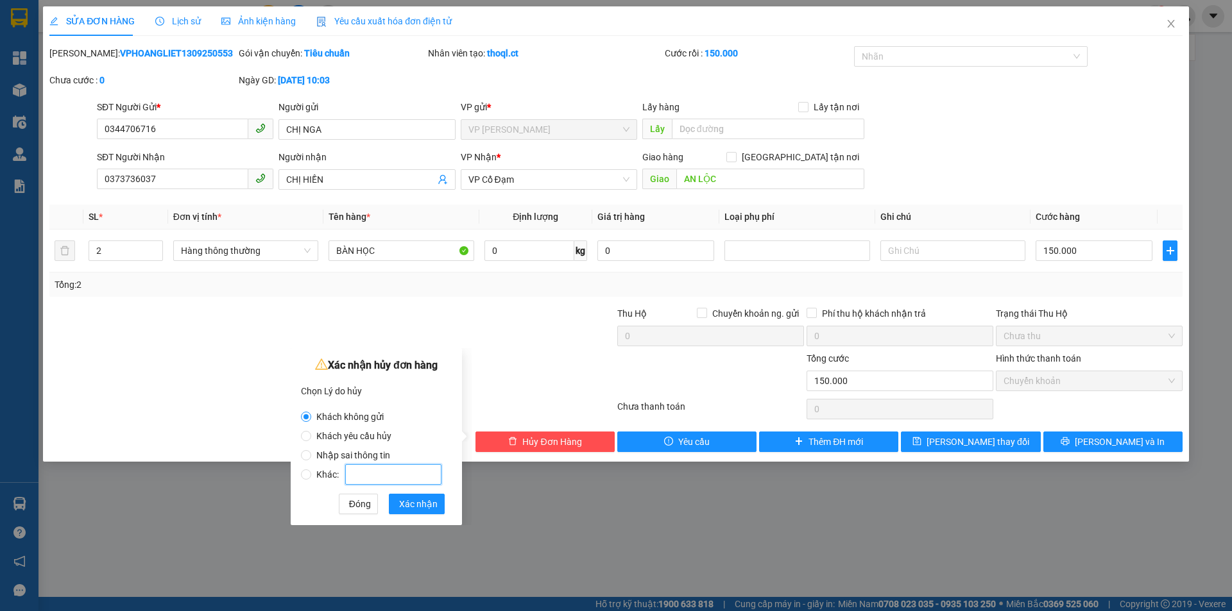
click at [380, 478] on input "Khác:" at bounding box center [393, 474] width 96 height 21
click at [425, 500] on span "Xác nhận" at bounding box center [418, 504] width 38 height 14
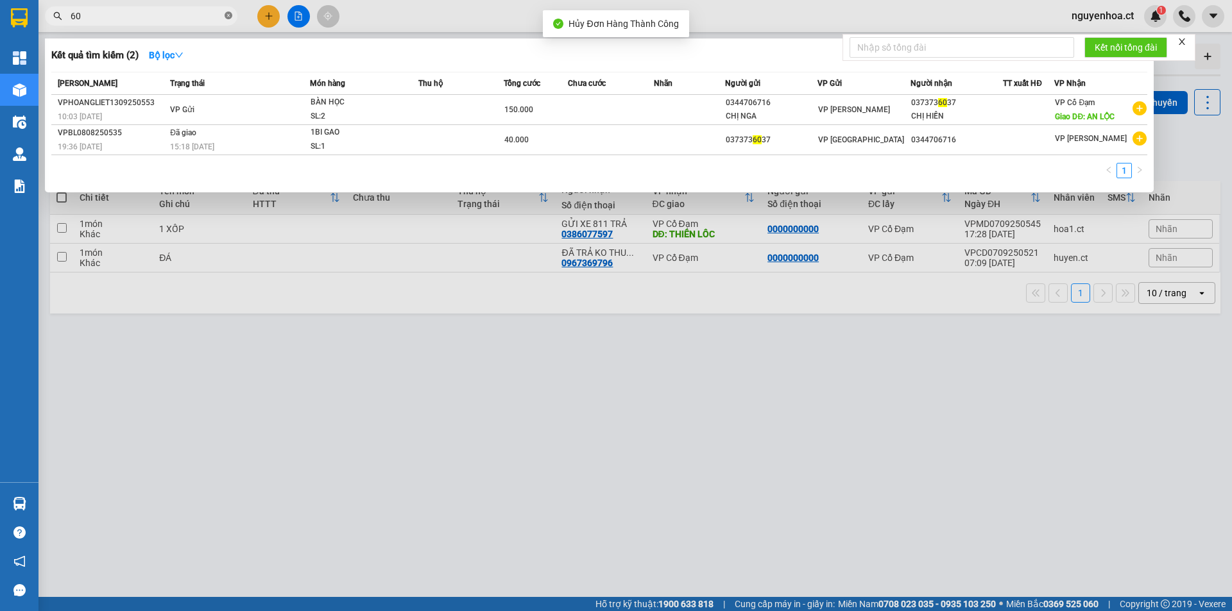
drag, startPoint x: 230, startPoint y: 15, endPoint x: 234, endPoint y: 9, distance: 7.5
click at [231, 14] on icon "close-circle" at bounding box center [229, 16] width 8 height 8
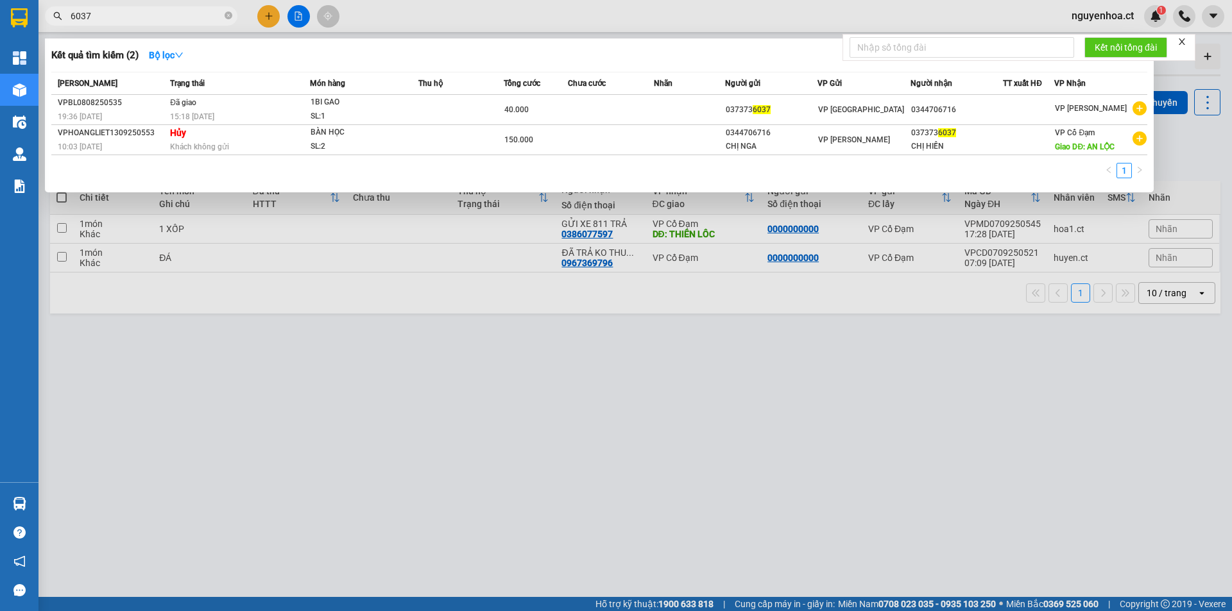
type input "6037"
click at [229, 17] on icon "close-circle" at bounding box center [229, 16] width 8 height 8
type input "6037"
click at [226, 15] on icon "close-circle" at bounding box center [229, 16] width 8 height 8
